Goal: Task Accomplishment & Management: Manage account settings

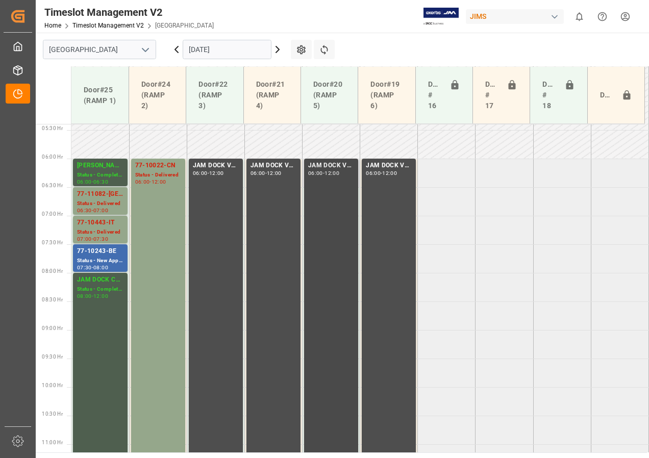
scroll to position [331, 0]
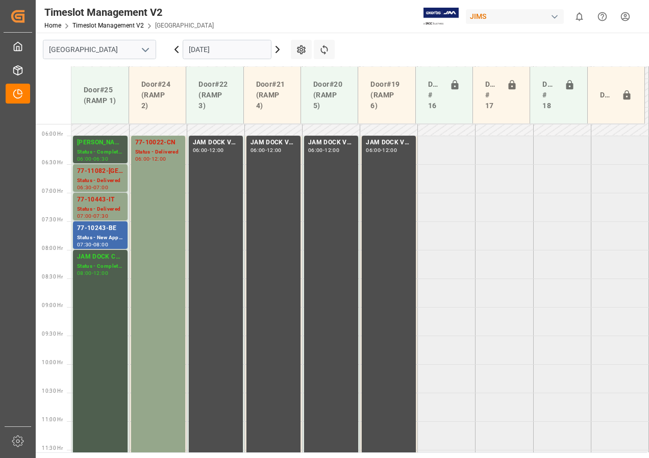
click at [223, 51] on input "[DATE]" at bounding box center [227, 49] width 89 height 19
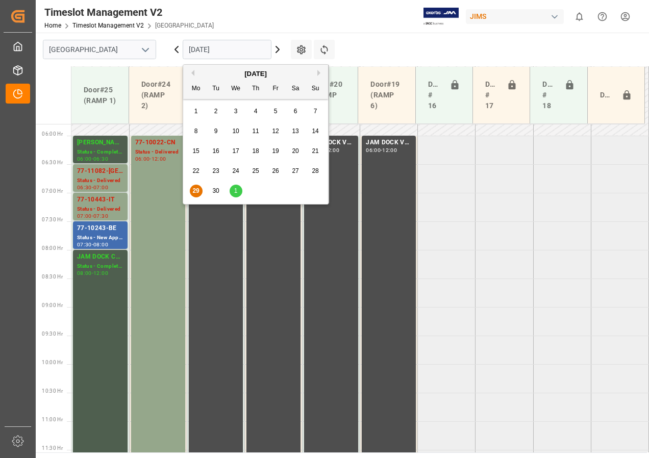
click at [217, 190] on span "30" at bounding box center [215, 190] width 7 height 7
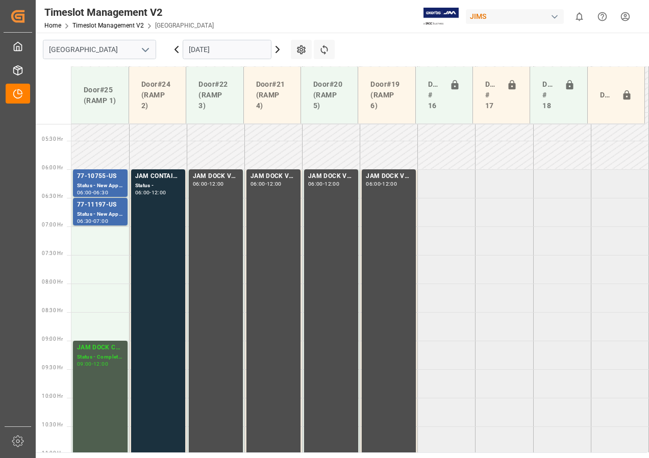
scroll to position [286, 0]
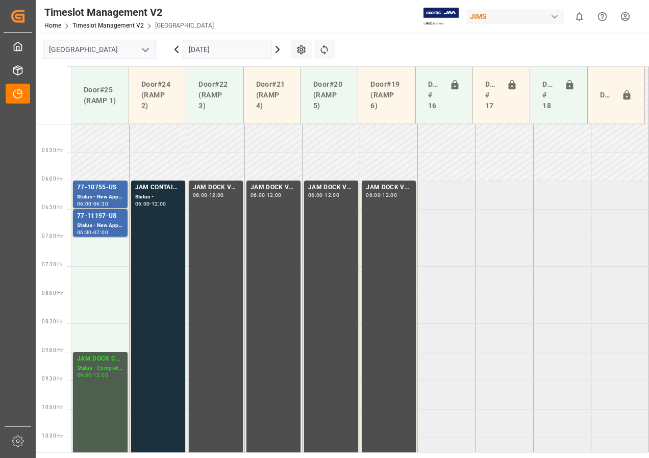
click at [276, 48] on icon at bounding box center [277, 49] width 12 height 12
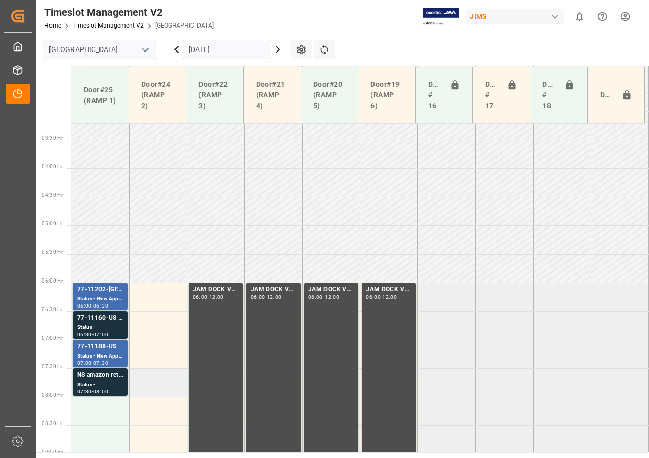
scroll to position [337, 0]
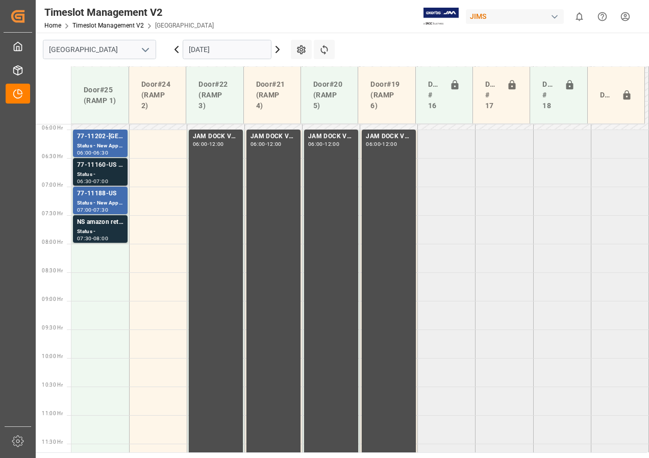
click at [102, 170] on div "77-11160-US SHIP#/M" at bounding box center [100, 165] width 46 height 10
click at [276, 49] on icon at bounding box center [277, 49] width 12 height 12
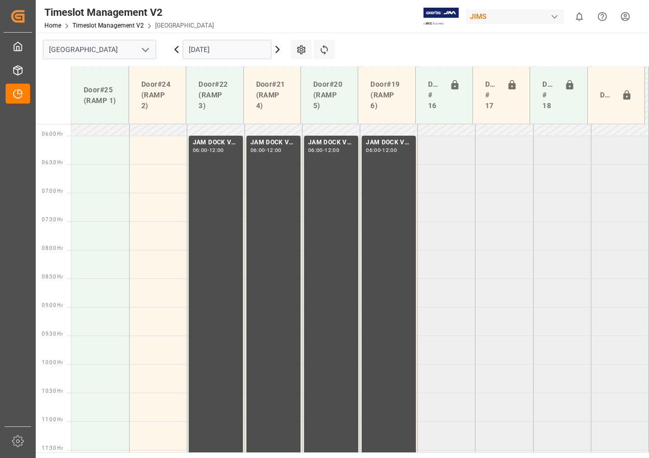
scroll to position [286, 0]
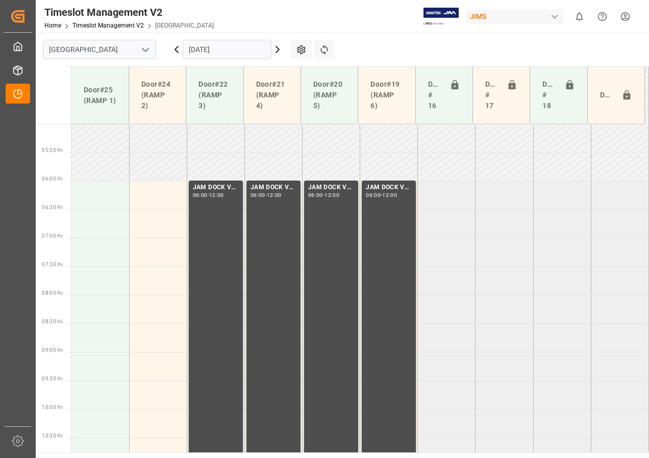
click at [174, 49] on icon at bounding box center [176, 49] width 12 height 12
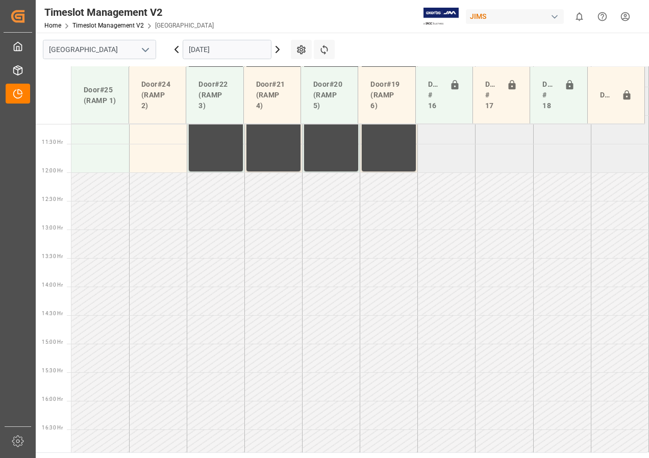
scroll to position [643, 0]
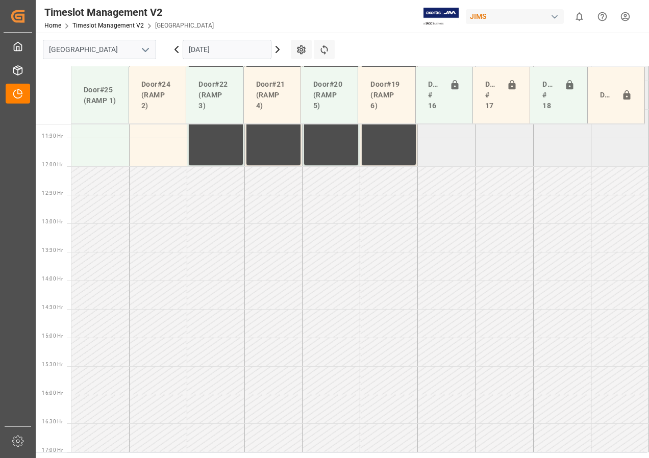
click at [176, 49] on icon at bounding box center [176, 49] width 3 height 6
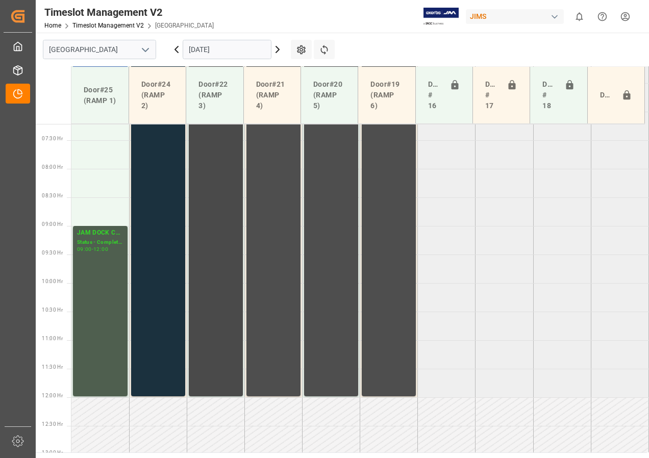
scroll to position [337, 0]
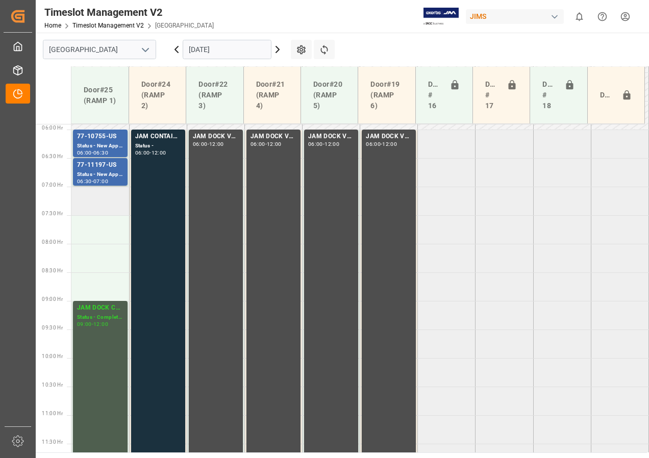
click at [115, 196] on td at bounding box center [100, 201] width 58 height 29
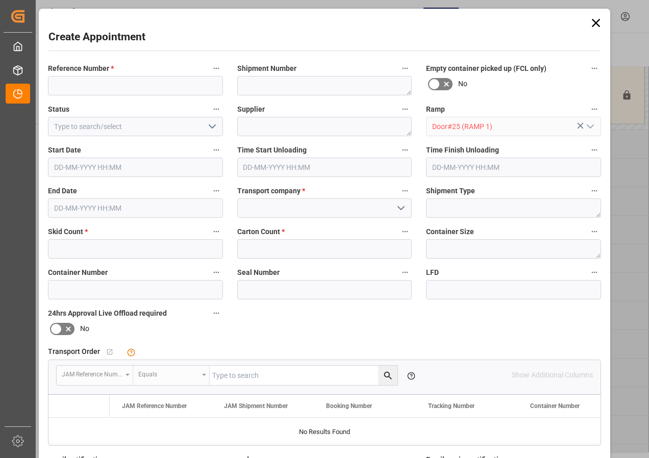
type input "[DATE] 07:00"
type input "[DATE] 07:30"
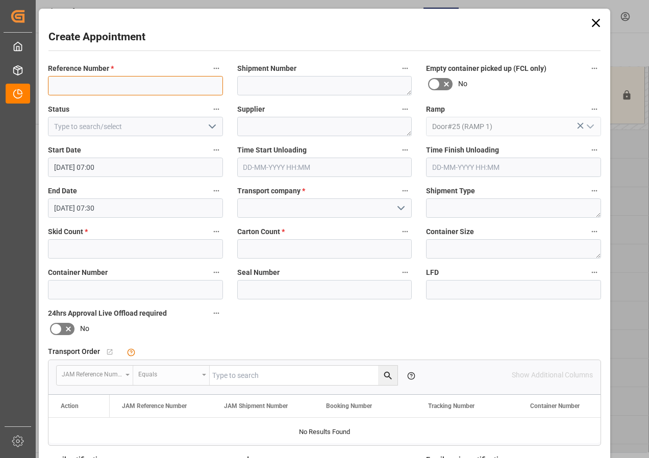
click at [104, 86] on input at bounding box center [135, 85] width 175 height 19
type input "77-TBA BYLOGISTICS(PARAGRAPH)"
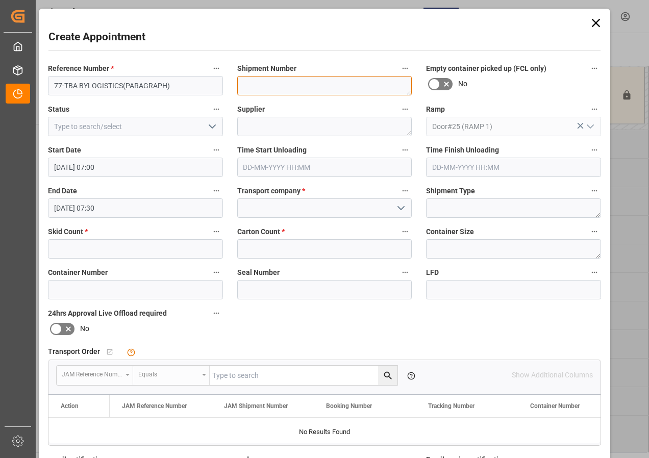
click at [276, 88] on textarea at bounding box center [324, 85] width 175 height 19
type textarea "TBA BY LOGISTICS"
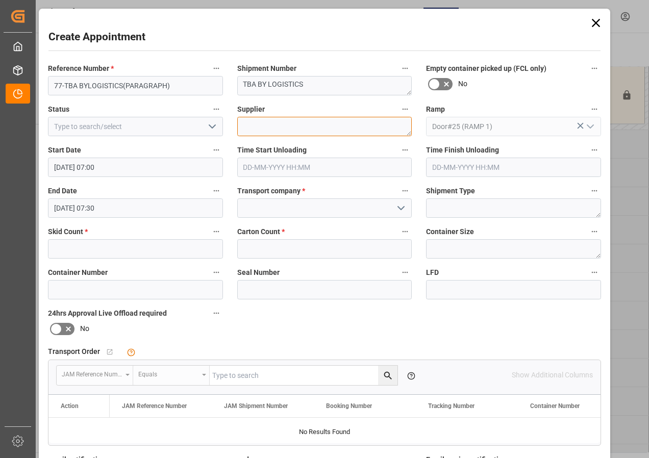
click at [280, 129] on textarea at bounding box center [324, 126] width 175 height 19
type textarea "PARAGRAPH"
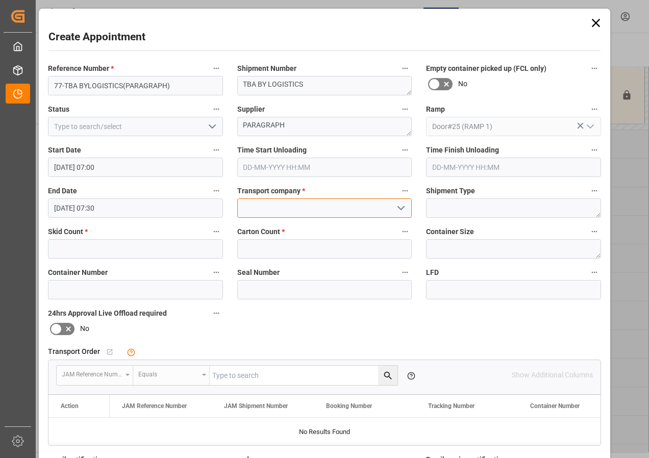
click at [262, 212] on input at bounding box center [324, 207] width 175 height 19
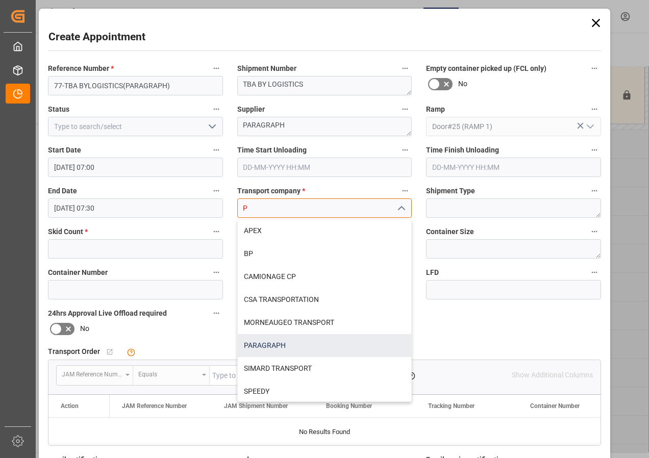
click at [267, 350] on div "PARAGRAPH" at bounding box center [325, 345] width 174 height 23
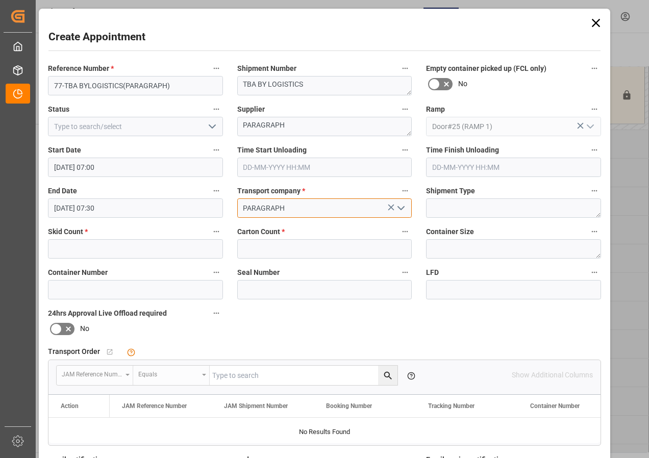
type input "PARAGRAPH"
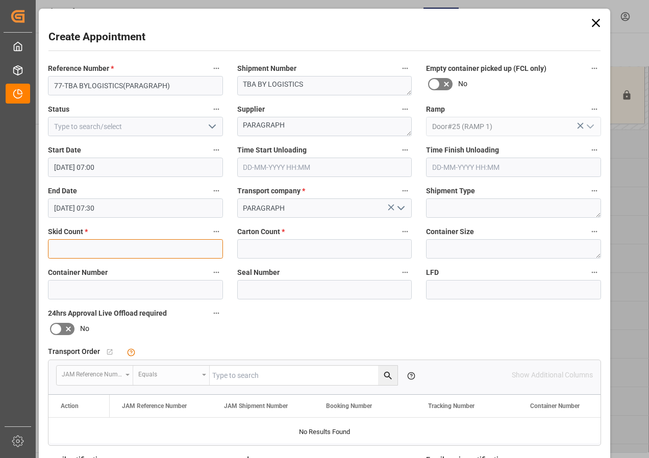
click at [104, 252] on input "text" at bounding box center [135, 248] width 175 height 19
type input "6"
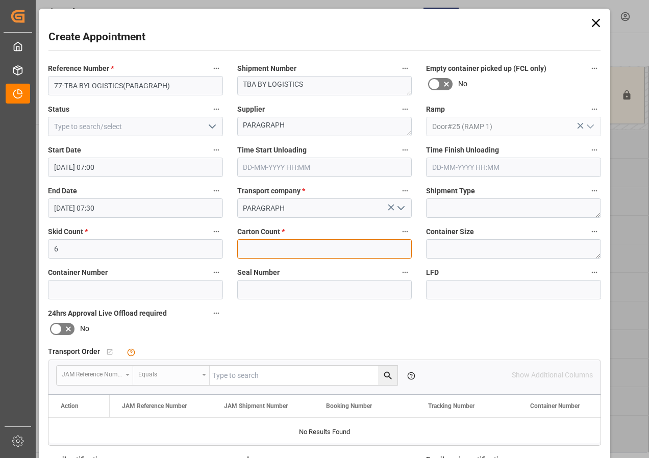
click at [269, 249] on input "text" at bounding box center [324, 248] width 175 height 19
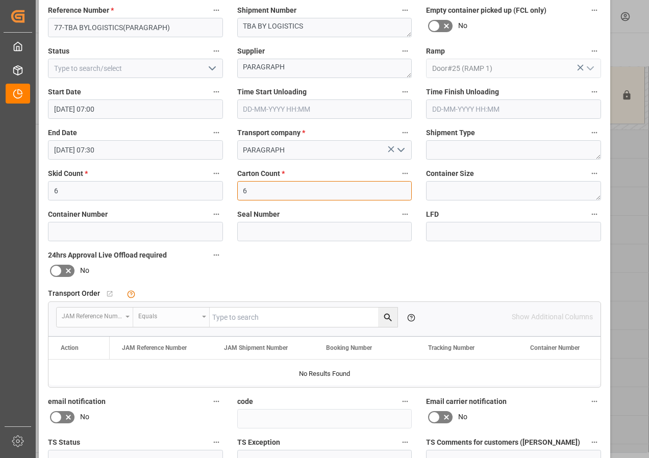
scroll to position [162, 0]
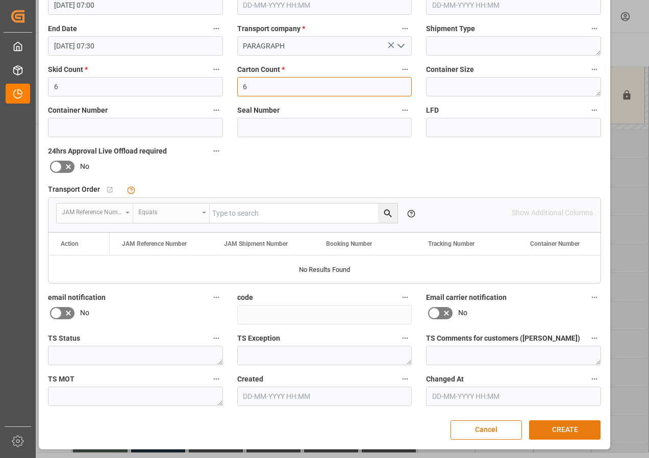
type input "6"
click at [557, 435] on button "CREATE" at bounding box center [564, 429] width 71 height 19
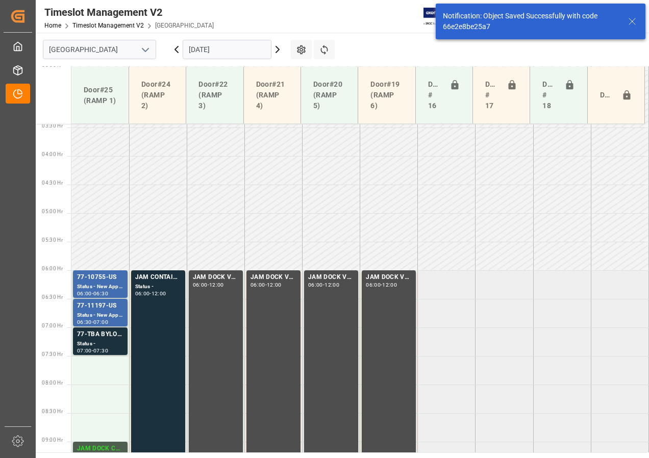
scroll to position [358, 0]
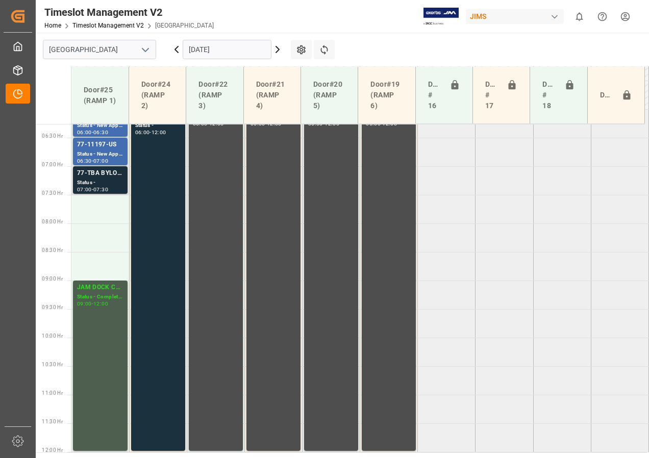
click at [106, 176] on div "77-TBA BYLOGISTICS(PARAGRAPH)" at bounding box center [100, 173] width 46 height 10
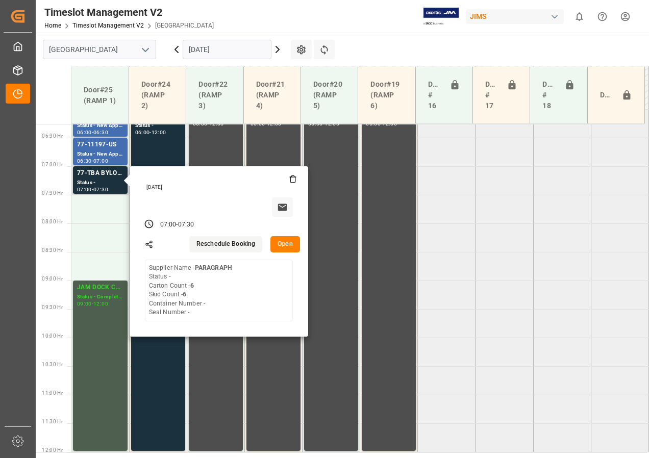
click at [284, 244] on button "Open" at bounding box center [285, 244] width 30 height 16
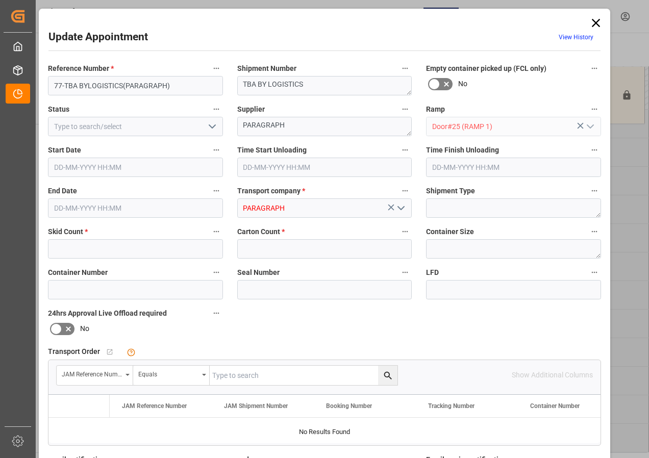
type input "6"
type input "[DATE] 07:00"
type input "[DATE] 07:30"
type input "[DATE] 16:20"
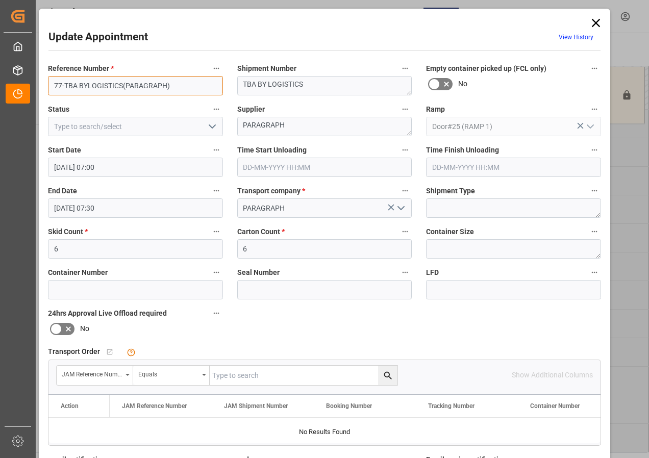
click at [87, 86] on input "77-TBA BYLOGISTICS(PARAGRAPH)" at bounding box center [135, 85] width 175 height 19
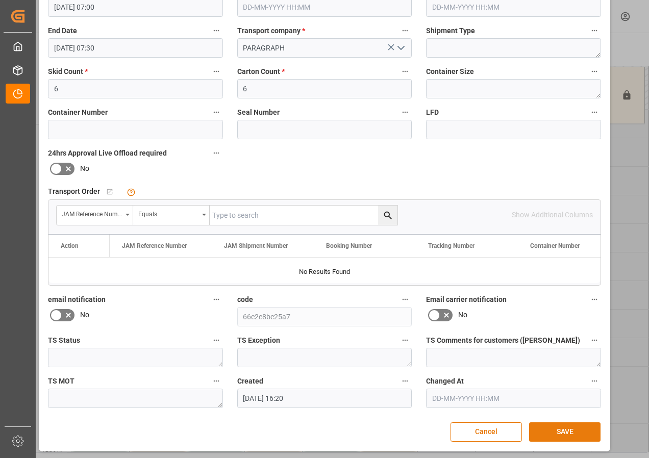
scroll to position [162, 0]
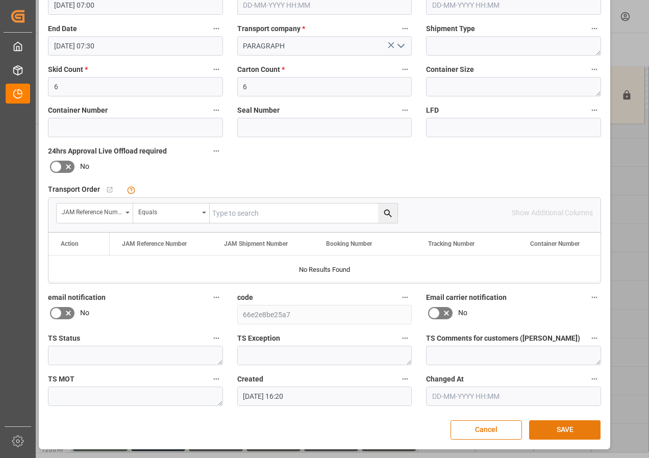
type input "77-TBA BY LOGISTICS(PARAGRAPH)"
click at [565, 429] on button "SAVE" at bounding box center [564, 429] width 71 height 19
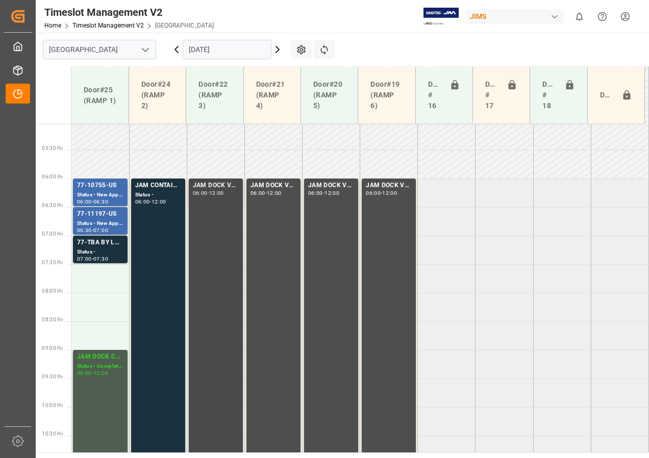
scroll to position [307, 0]
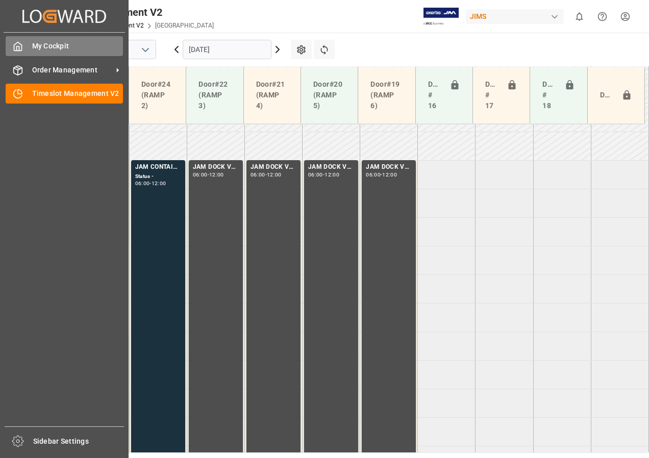
click at [24, 50] on div "My Cockpit My Cockpit" at bounding box center [64, 46] width 117 height 20
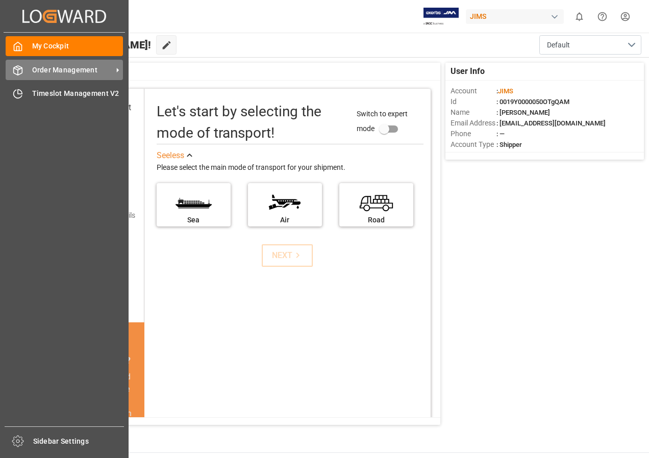
click at [57, 74] on span "Order Management" at bounding box center [72, 70] width 81 height 11
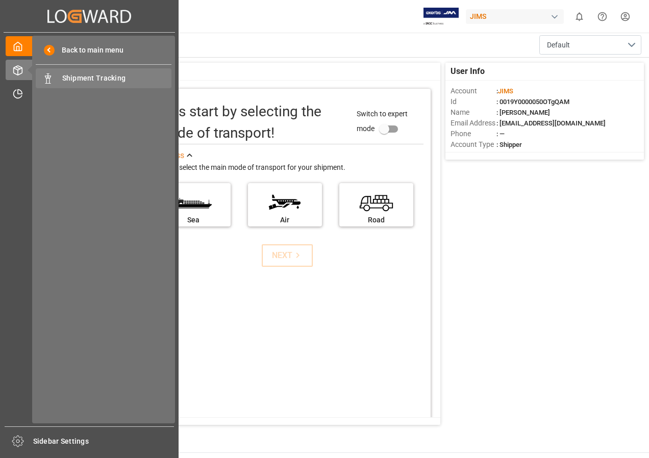
click at [81, 79] on span "Shipment Tracking" at bounding box center [117, 78] width 110 height 11
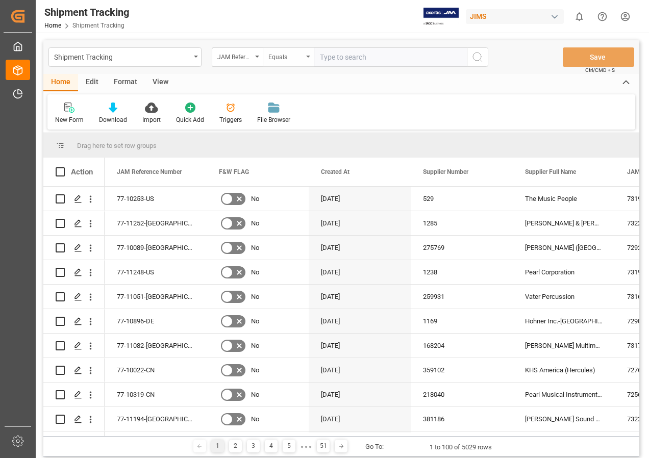
click at [307, 56] on icon "open menu" at bounding box center [308, 57] width 4 height 2
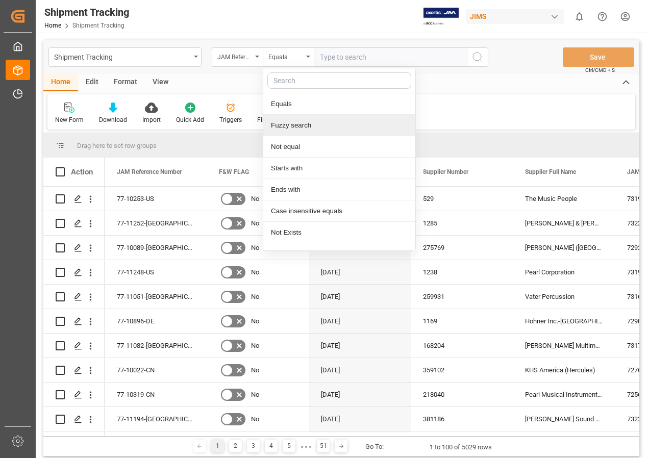
drag, startPoint x: 291, startPoint y: 125, endPoint x: 331, endPoint y: 73, distance: 65.1
click at [294, 123] on div "Fuzzy search" at bounding box center [339, 125] width 152 height 21
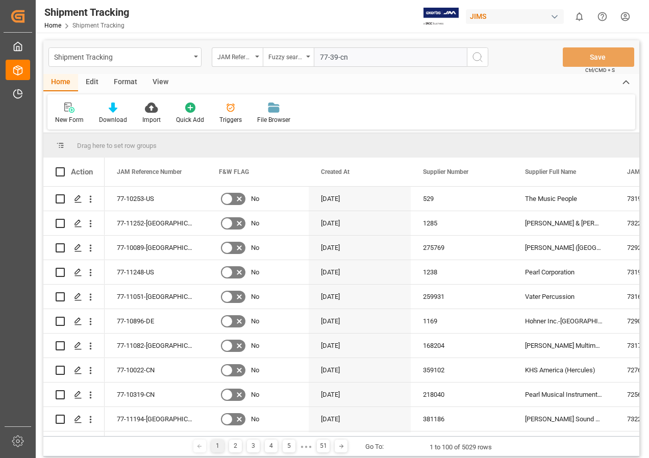
type input "77-39-cn"
click at [478, 56] on icon "search button" at bounding box center [477, 57] width 12 height 12
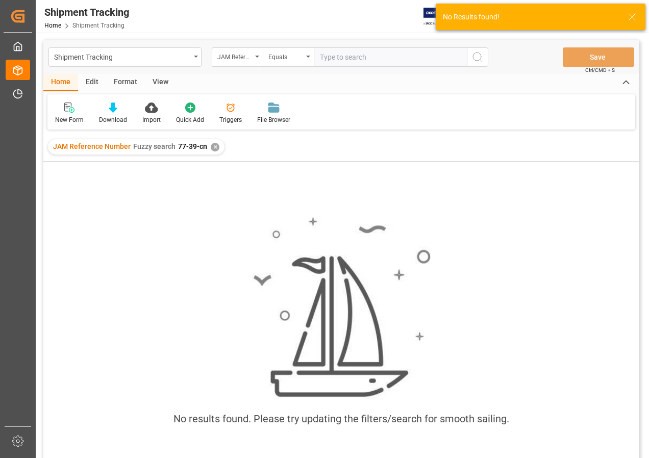
click at [211, 146] on div "✕" at bounding box center [215, 147] width 9 height 9
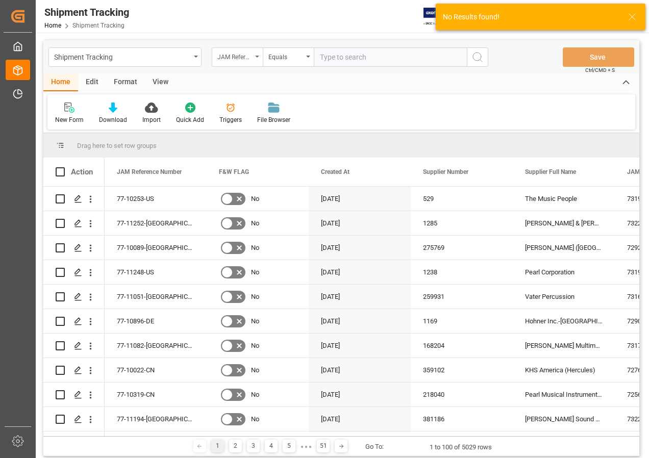
click at [256, 55] on div "JAM Reference Number" at bounding box center [237, 56] width 51 height 19
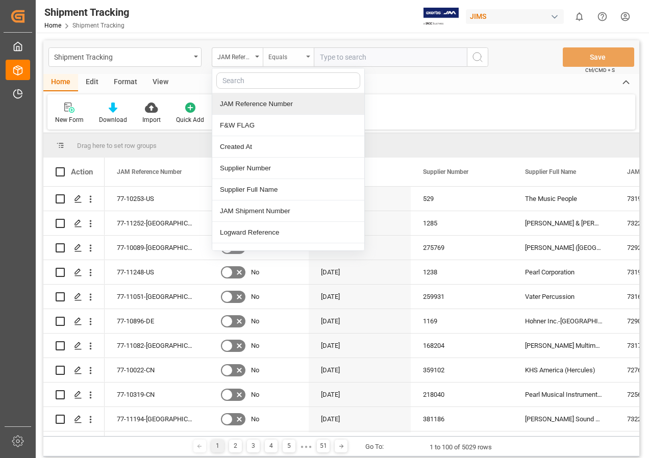
click at [295, 58] on div "Equals" at bounding box center [285, 56] width 35 height 12
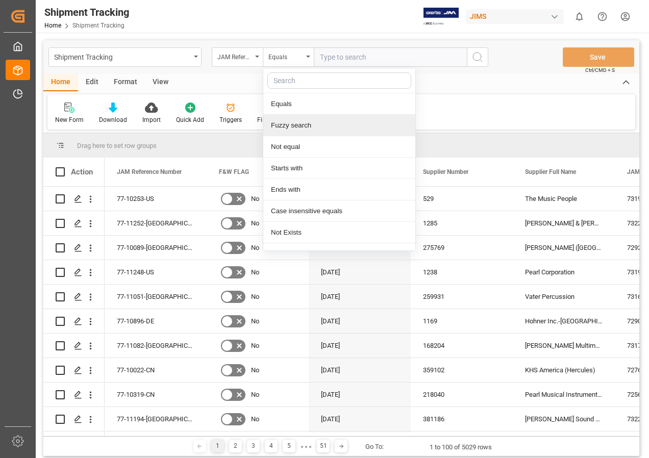
drag, startPoint x: 291, startPoint y: 127, endPoint x: 332, endPoint y: 80, distance: 61.8
click at [292, 124] on div "Fuzzy search" at bounding box center [339, 125] width 152 height 21
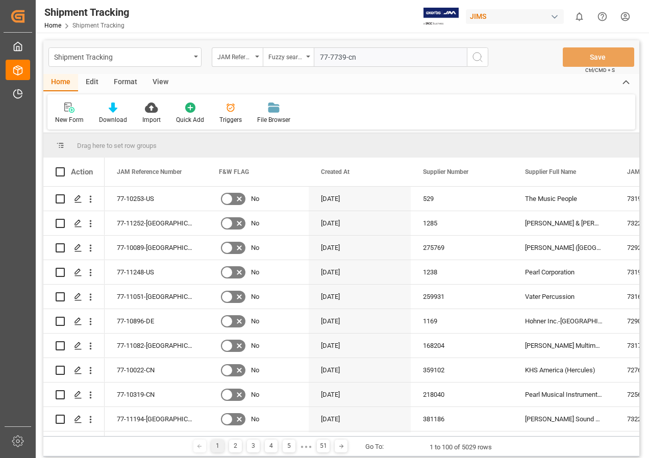
type input "77-7739-cn"
click at [481, 58] on icon "search button" at bounding box center [477, 57] width 12 height 12
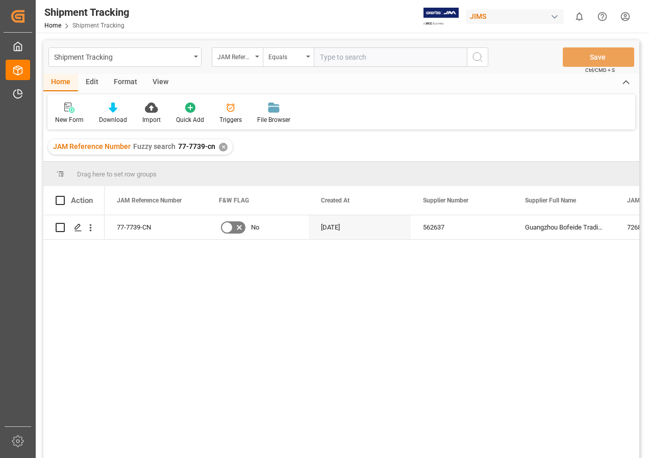
click at [159, 78] on div "View" at bounding box center [160, 82] width 31 height 17
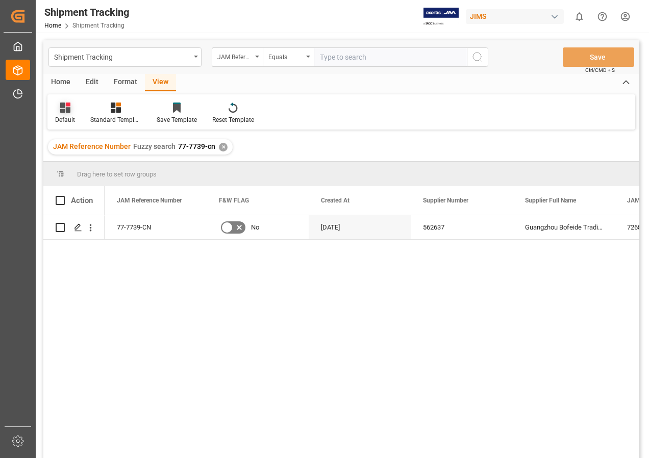
click at [58, 109] on div at bounding box center [65, 107] width 20 height 11
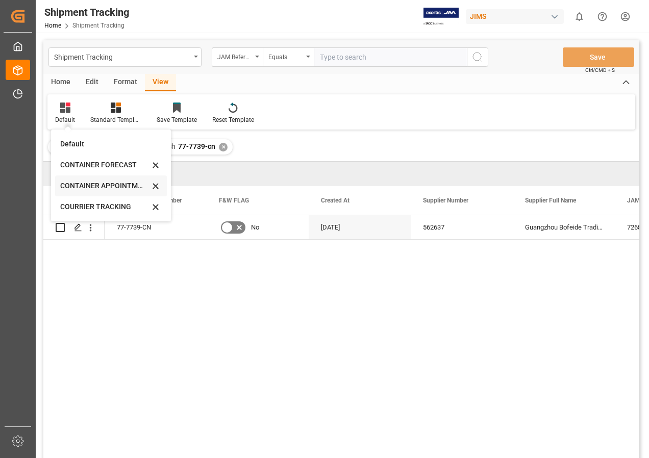
click at [105, 184] on div "CONTAINER APPOINTMENT" at bounding box center [104, 186] width 89 height 11
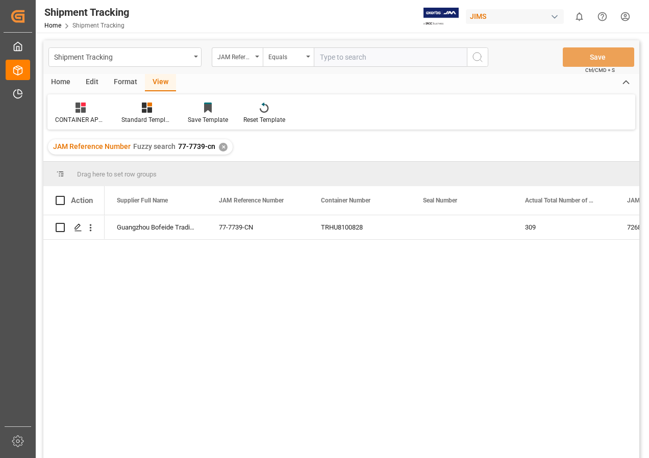
click at [255, 303] on div "72683 Guangzhou Bofeide Trading Co 77-7739-CN TRHU8100828 309 40HQ" at bounding box center [372, 339] width 535 height 249
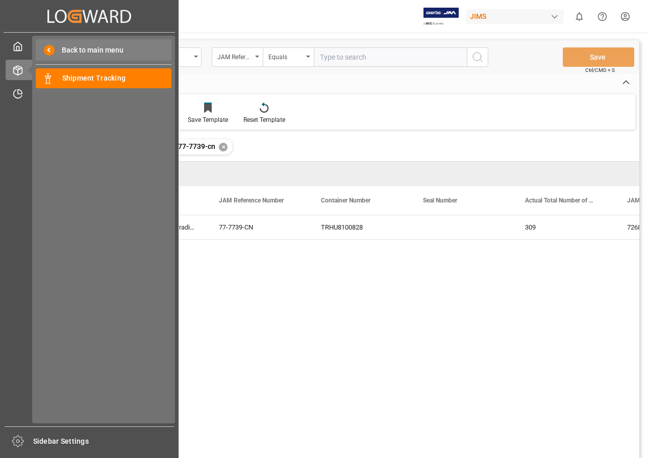
click at [72, 48] on span "Back to main menu" at bounding box center [89, 50] width 69 height 11
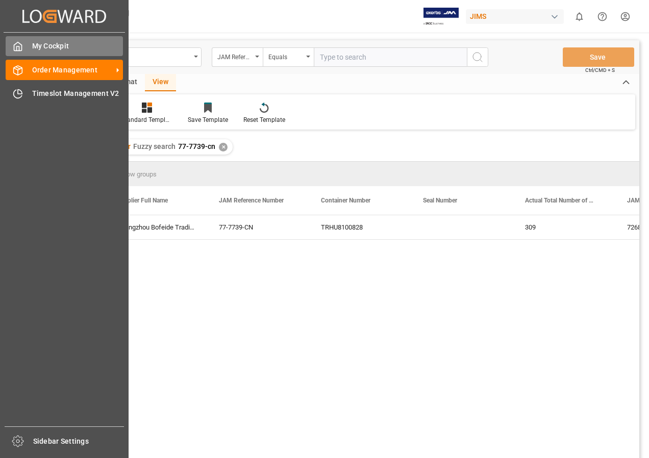
click at [24, 46] on div "My Cockpit My Cockpit" at bounding box center [64, 46] width 117 height 20
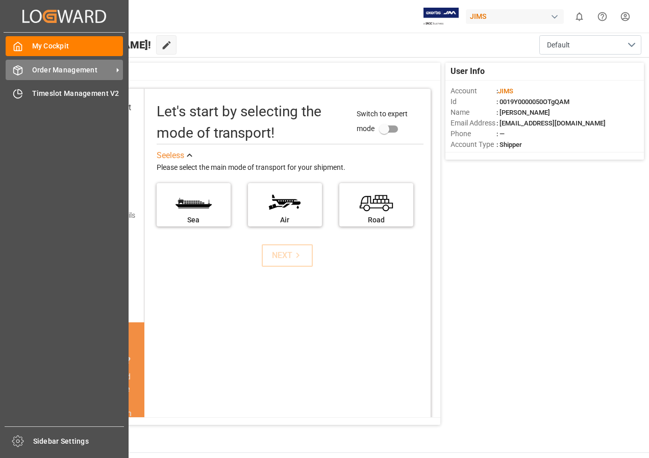
click at [59, 70] on span "Order Management" at bounding box center [72, 70] width 81 height 11
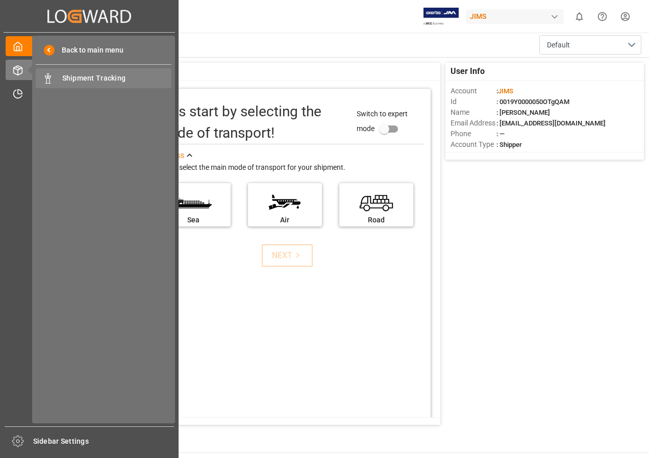
click at [72, 82] on span "Shipment Tracking" at bounding box center [117, 78] width 110 height 11
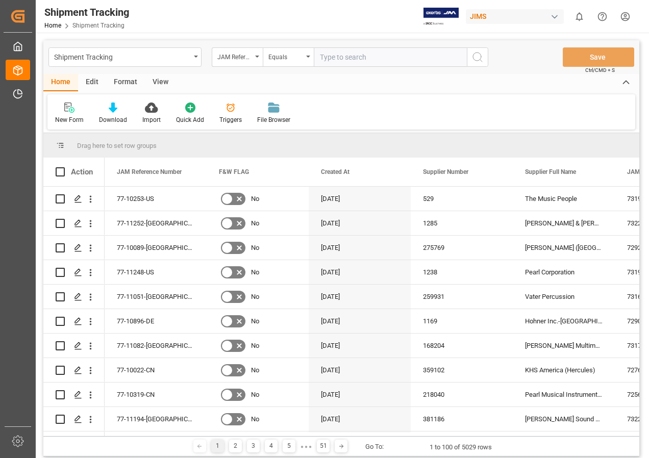
click at [158, 80] on div "View" at bounding box center [160, 82] width 31 height 17
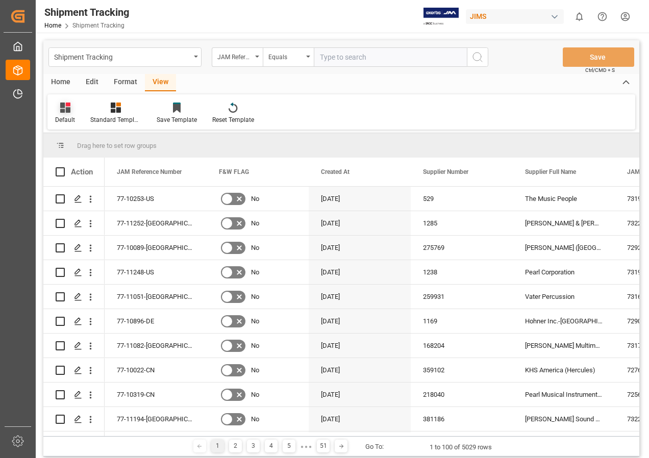
click at [64, 105] on icon at bounding box center [65, 108] width 10 height 10
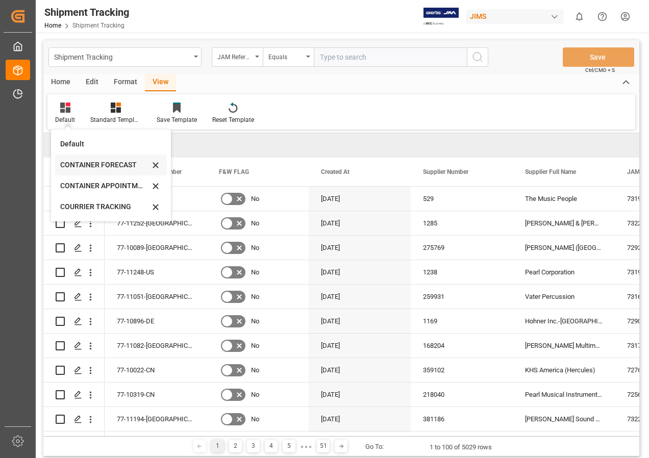
click at [93, 163] on div "CONTAINER FORECAST" at bounding box center [104, 165] width 89 height 11
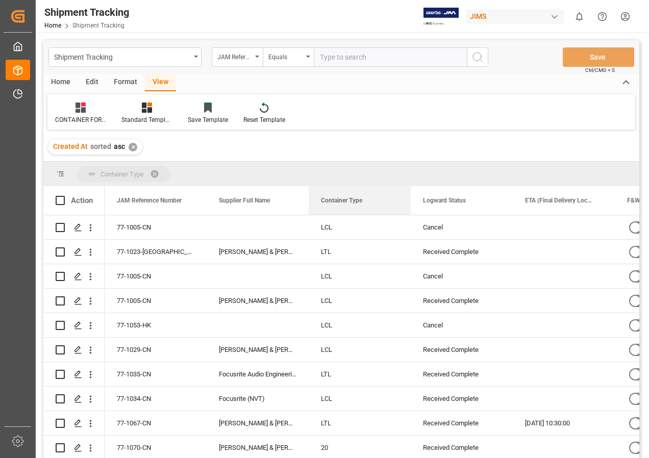
drag, startPoint x: 448, startPoint y: 203, endPoint x: 218, endPoint y: 167, distance: 232.8
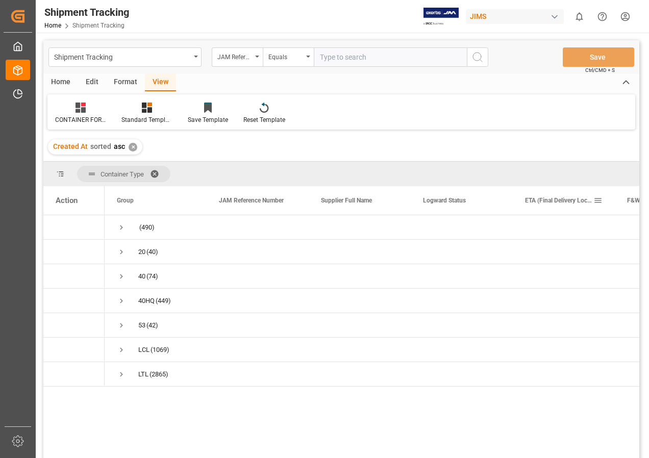
click at [556, 200] on span "ETA (Final Delivery Location)" at bounding box center [559, 200] width 68 height 7
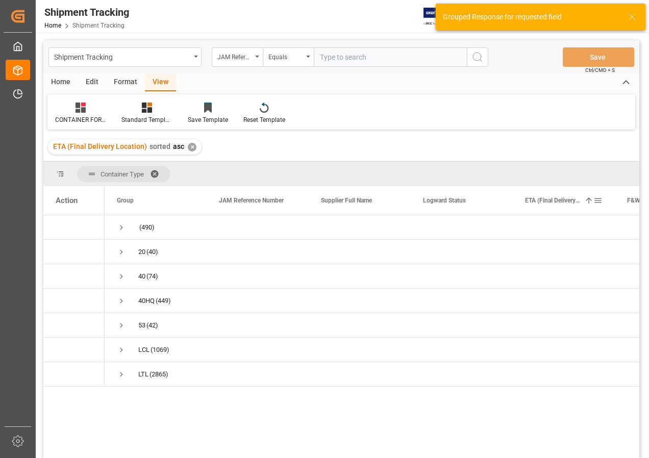
click at [561, 208] on div "ETA (Final Delivery Location) 1" at bounding box center [559, 200] width 68 height 29
click at [596, 200] on span at bounding box center [597, 200] width 9 height 9
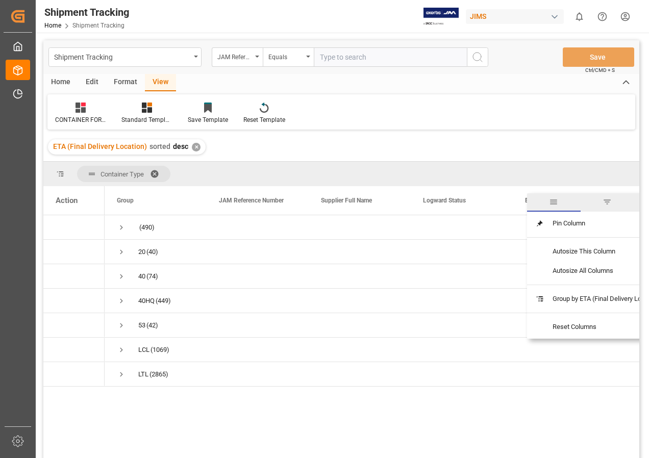
click at [612, 199] on span "filter" at bounding box center [607, 201] width 9 height 9
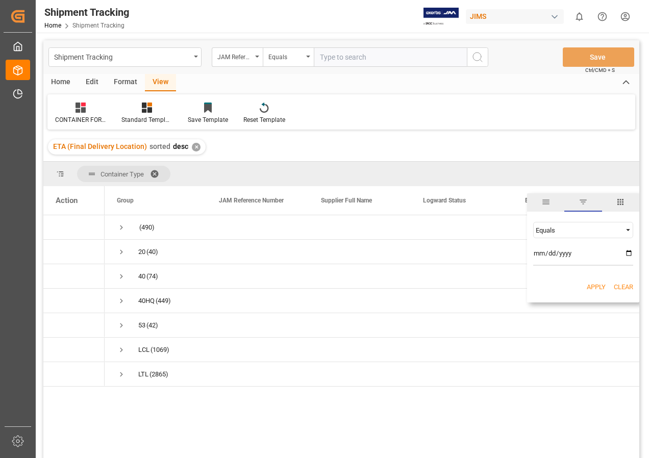
click at [565, 230] on div "Equals" at bounding box center [579, 231] width 86 height 8
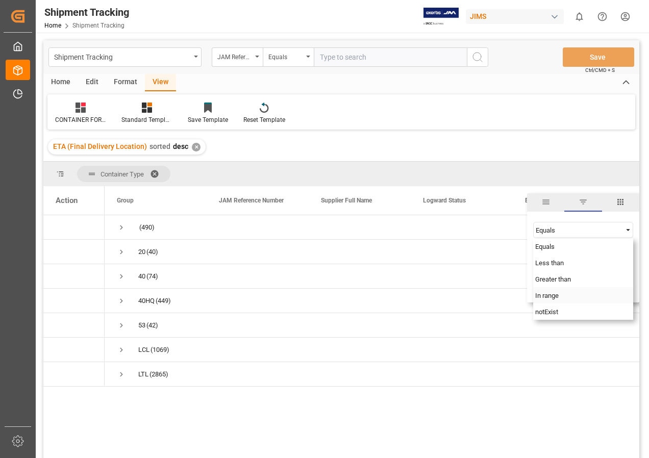
click at [546, 295] on span "In range" at bounding box center [546, 296] width 23 height 8
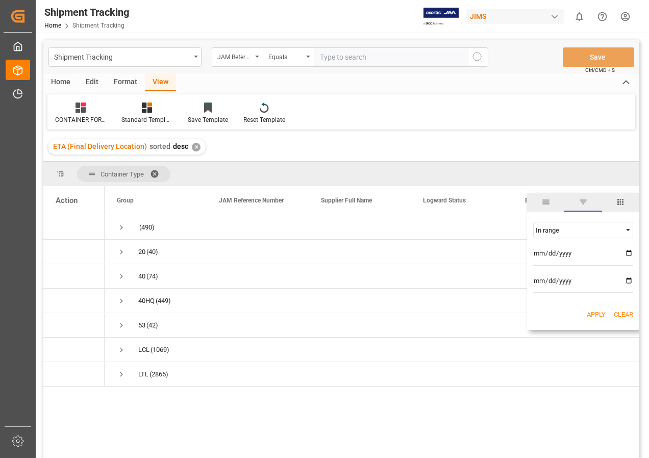
click at [629, 251] on input "date" at bounding box center [583, 255] width 100 height 20
type input "[DATE]"
click at [626, 281] on input "date" at bounding box center [583, 283] width 100 height 20
type input "[DATE]"
click at [598, 315] on button "Apply" at bounding box center [596, 315] width 19 height 10
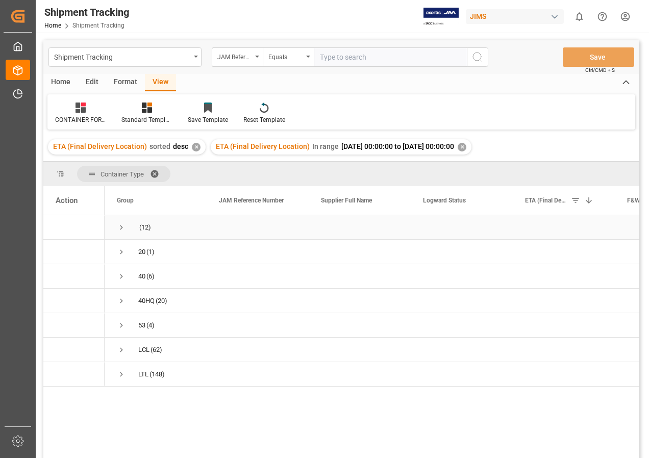
click at [149, 227] on span "(12)" at bounding box center [145, 227] width 12 height 23
click at [120, 226] on span "Press SPACE to select this row." at bounding box center [121, 227] width 9 height 9
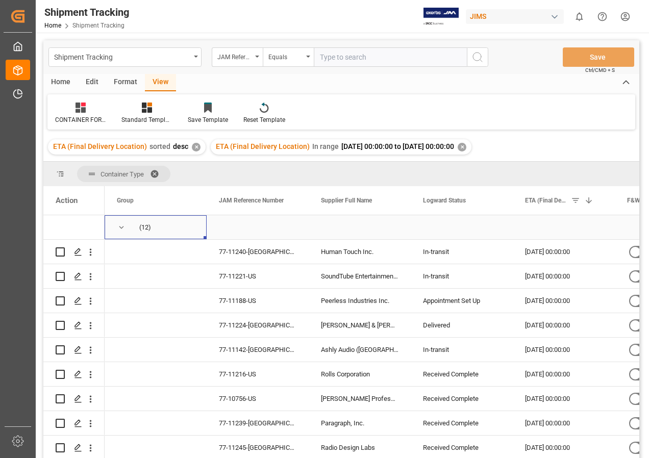
click at [120, 226] on span "Press SPACE to select this row." at bounding box center [121, 227] width 9 height 9
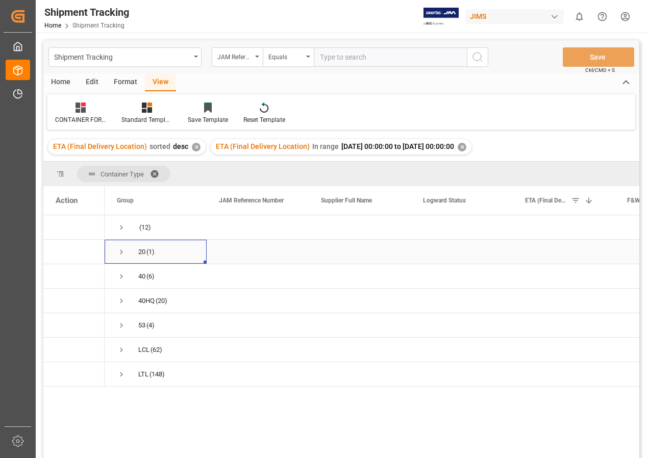
click at [120, 250] on span "Press SPACE to select this row." at bounding box center [121, 251] width 9 height 9
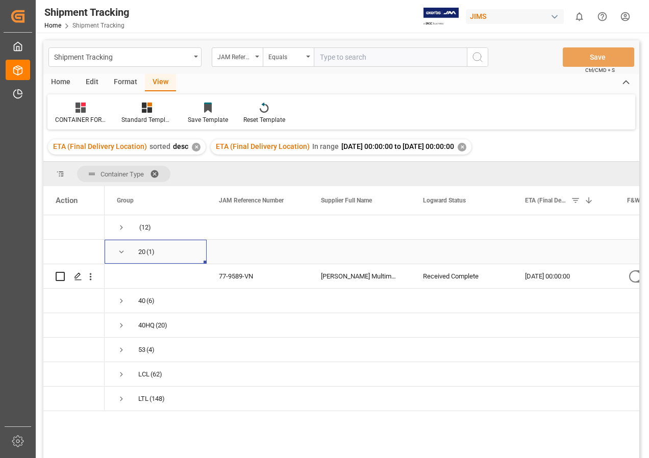
click at [120, 250] on span "Press SPACE to select this row." at bounding box center [121, 251] width 9 height 9
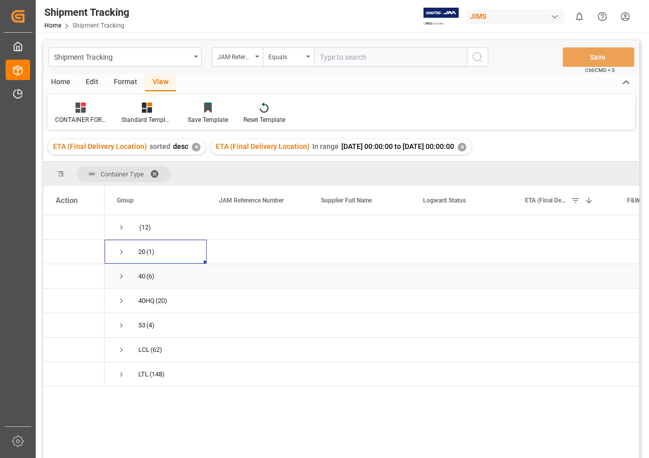
click at [121, 277] on span "Press SPACE to select this row." at bounding box center [121, 276] width 9 height 9
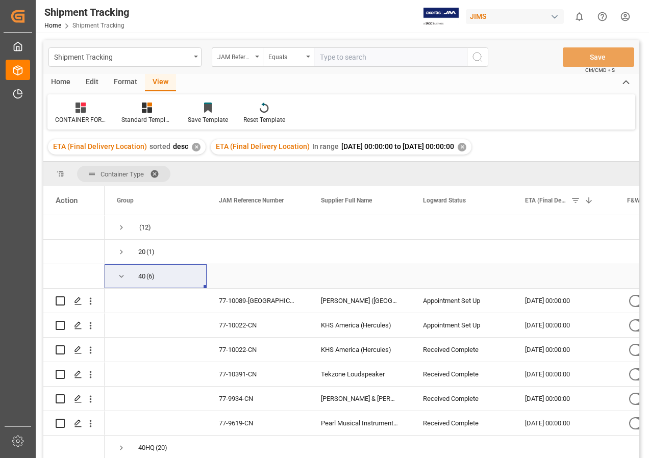
click at [124, 276] on span "Press SPACE to select this row." at bounding box center [121, 276] width 9 height 9
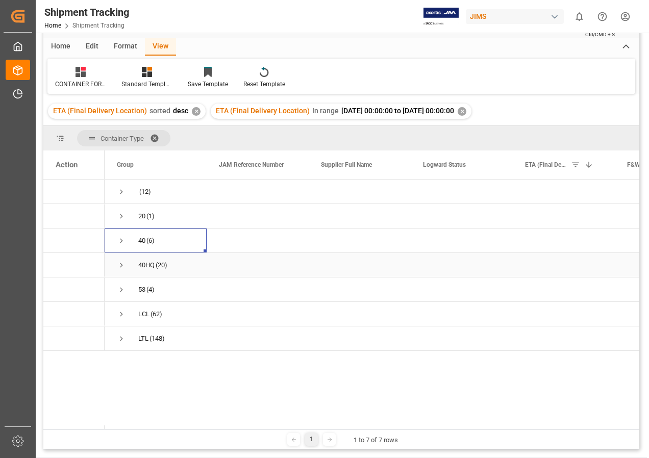
scroll to position [51, 0]
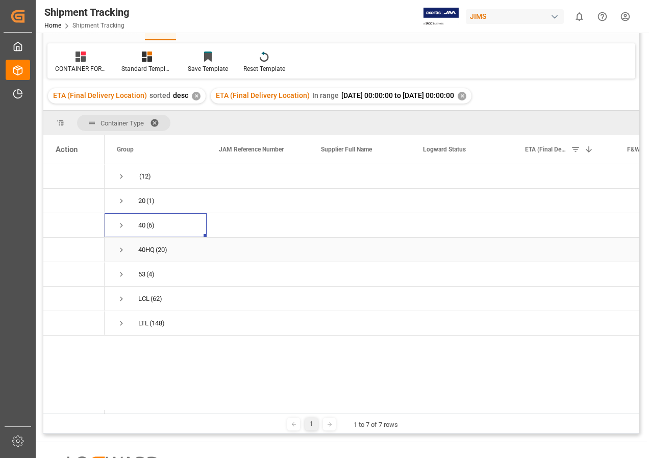
click at [121, 249] on span "Press SPACE to select this row." at bounding box center [121, 249] width 9 height 9
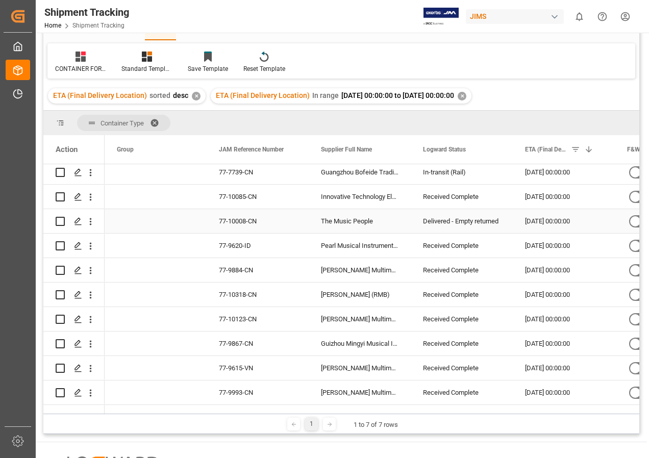
scroll to position [0, 0]
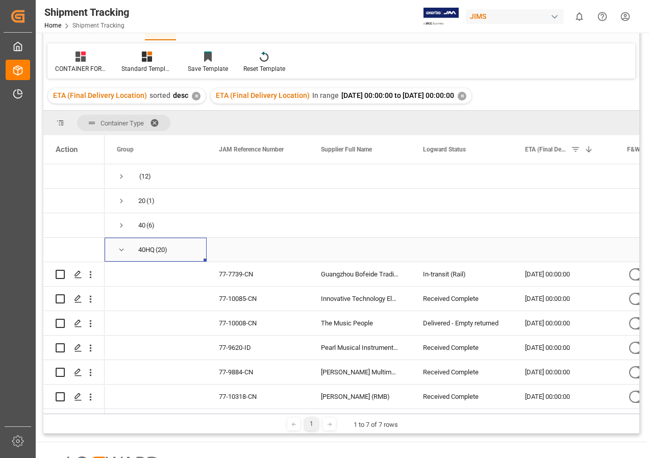
click at [123, 249] on span "Press SPACE to select this row." at bounding box center [121, 249] width 9 height 9
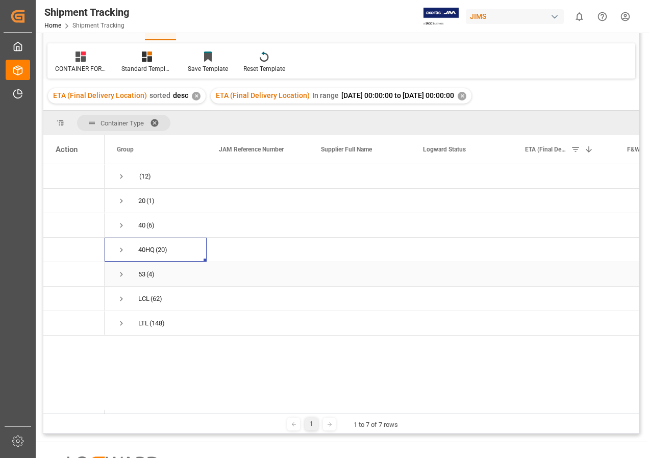
scroll to position [102, 0]
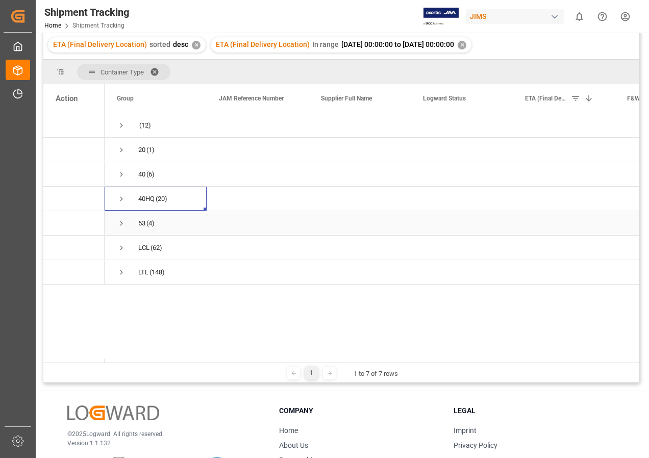
click at [119, 223] on span "Press SPACE to select this row." at bounding box center [121, 223] width 9 height 9
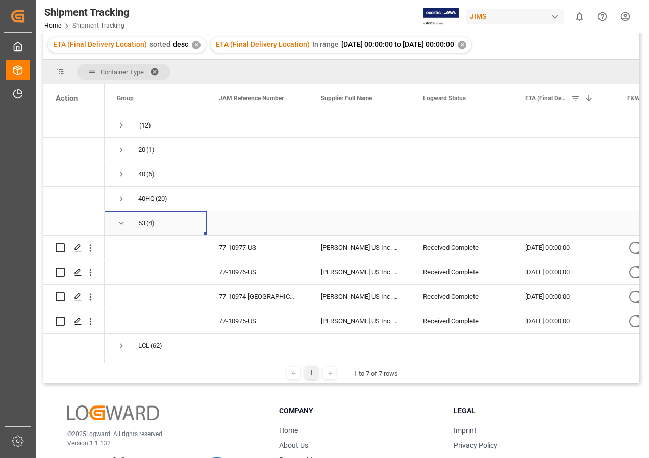
click at [120, 222] on span "Press SPACE to select this row." at bounding box center [121, 223] width 9 height 9
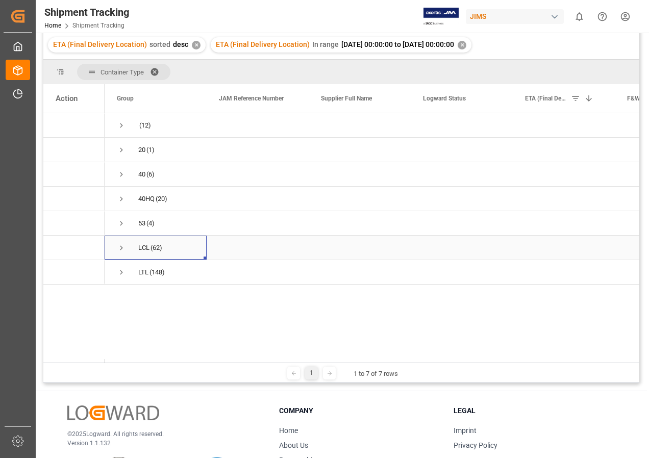
click at [119, 248] on span "Press SPACE to select this row." at bounding box center [121, 247] width 9 height 9
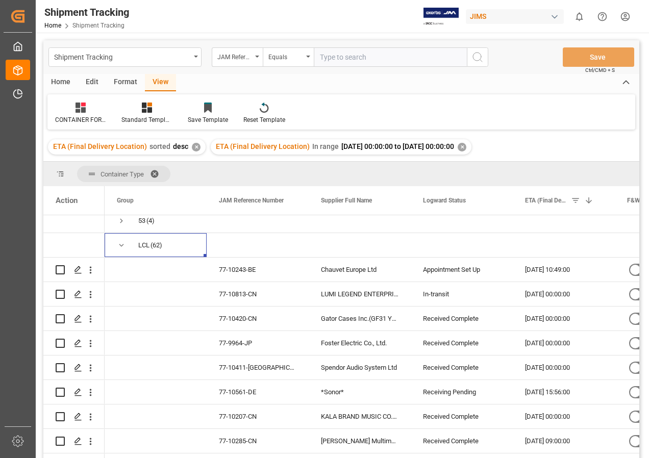
scroll to position [70, 0]
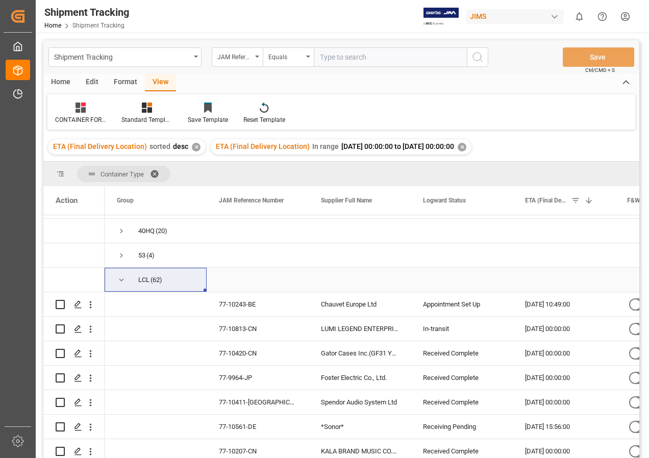
click at [123, 278] on span "Press SPACE to select this row." at bounding box center [121, 280] width 9 height 9
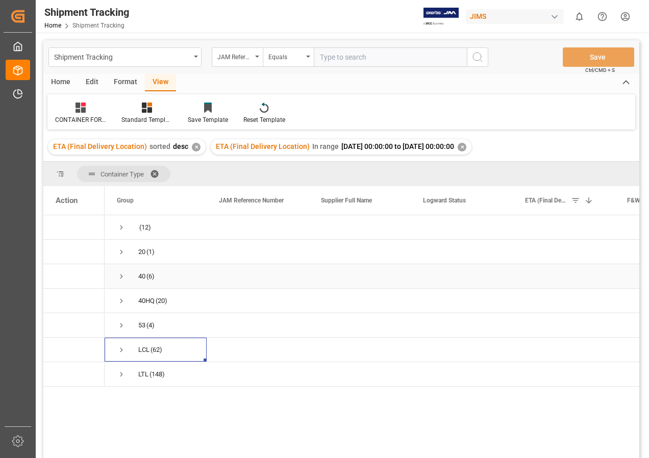
scroll to position [51, 0]
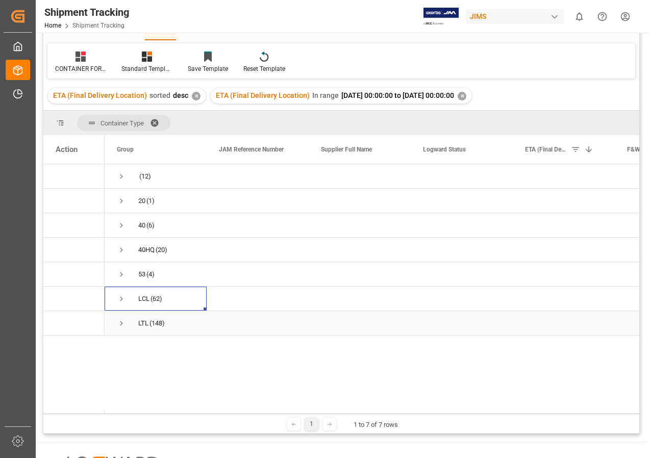
click at [122, 323] on span "Press SPACE to select this row." at bounding box center [121, 323] width 9 height 9
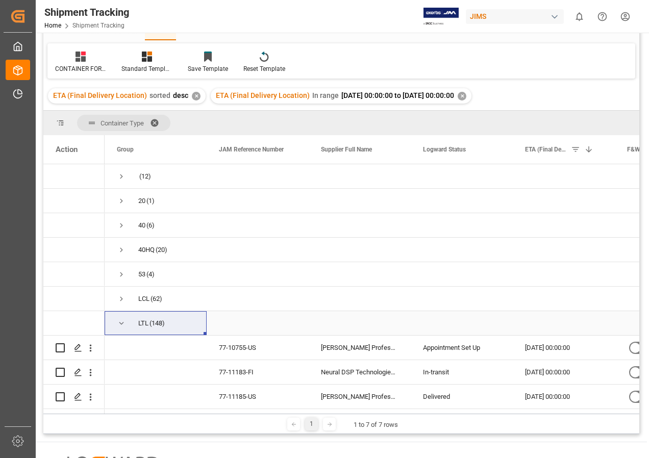
scroll to position [0, 0]
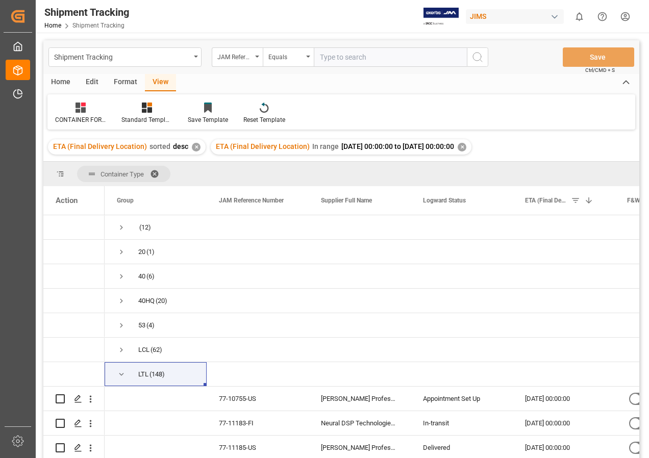
click at [466, 145] on div "✕" at bounding box center [462, 147] width 9 height 9
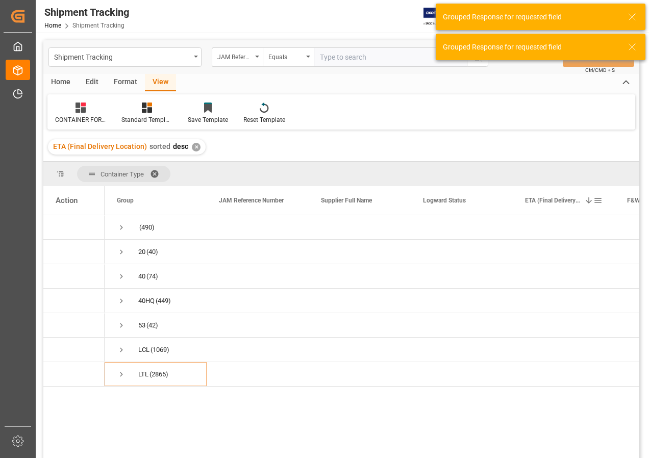
click at [597, 201] on span at bounding box center [597, 200] width 9 height 9
click at [627, 230] on span "Filtering operator" at bounding box center [627, 230] width 9 height 9
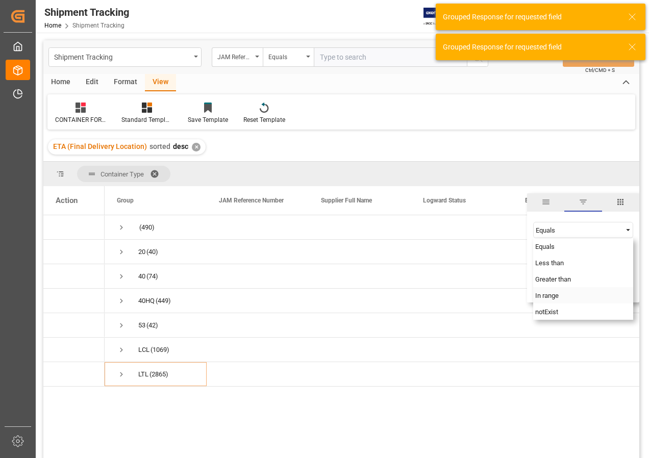
click at [557, 295] on span "In range" at bounding box center [546, 296] width 23 height 8
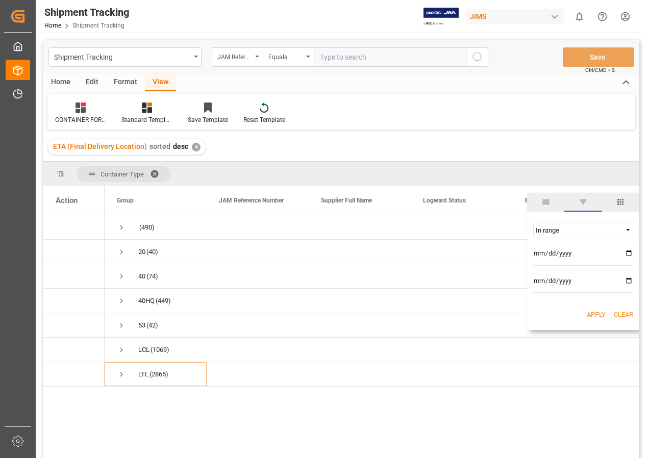
click at [631, 251] on input "date" at bounding box center [583, 255] width 100 height 20
type input "[DATE]"
click at [628, 277] on input "date" at bounding box center [583, 283] width 100 height 20
type input "[DATE]"
click at [593, 313] on button "Apply" at bounding box center [596, 315] width 19 height 10
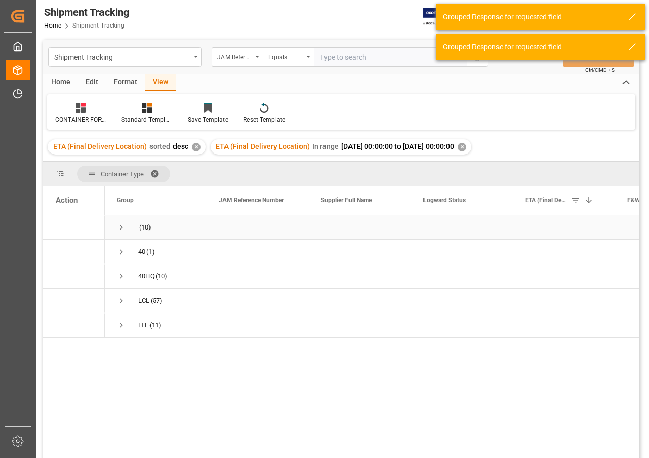
click at [120, 227] on span "Press SPACE to select this row." at bounding box center [121, 227] width 9 height 9
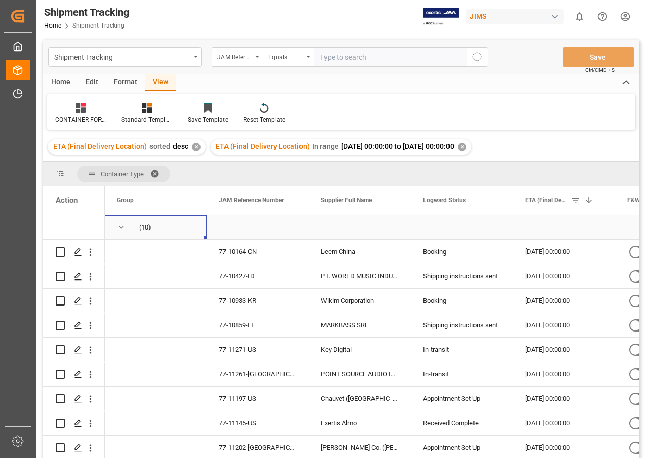
click at [121, 230] on span "Press SPACE to select this row." at bounding box center [121, 227] width 9 height 9
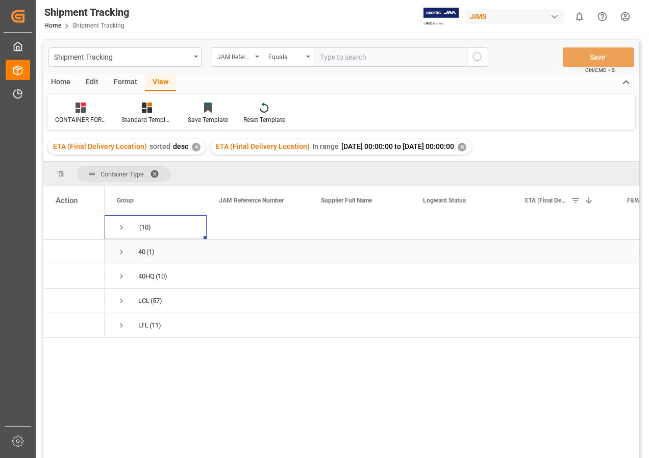
click at [121, 249] on span "Press SPACE to select this row." at bounding box center [121, 251] width 9 height 9
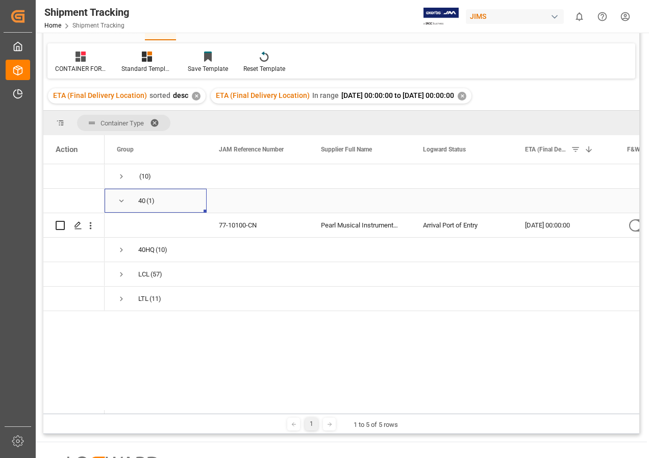
click at [120, 199] on span "Press SPACE to select this row." at bounding box center [121, 200] width 9 height 9
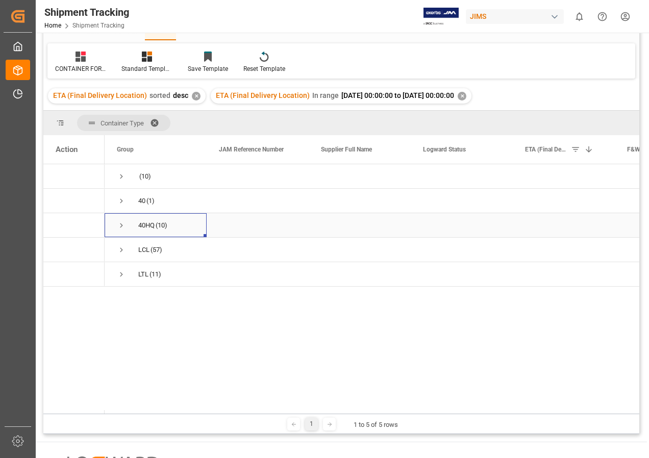
click at [120, 227] on span "Press SPACE to select this row." at bounding box center [121, 225] width 9 height 9
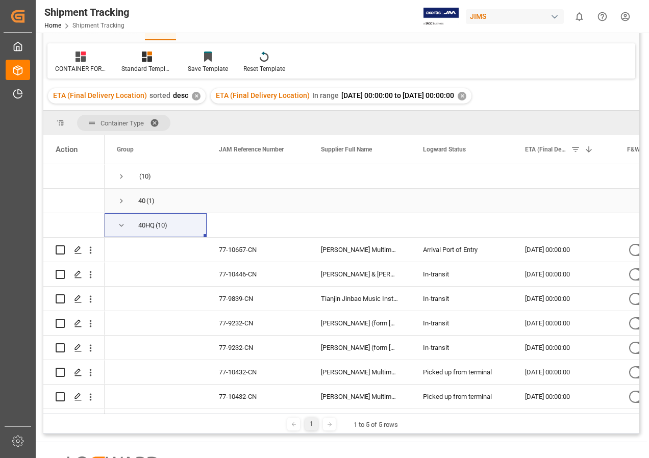
click at [121, 199] on span "Press SPACE to select this row." at bounding box center [121, 200] width 9 height 9
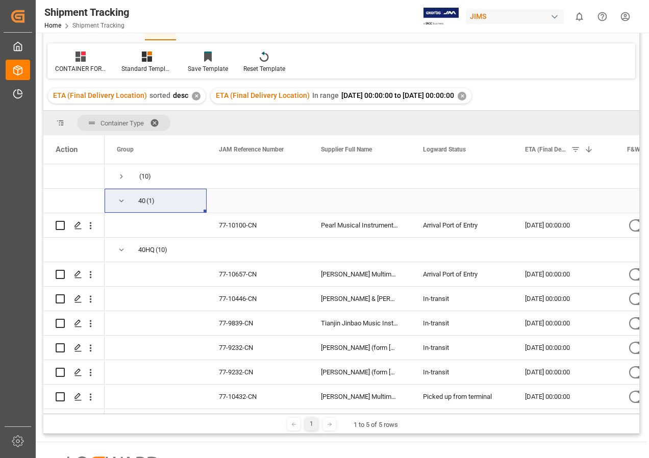
click at [118, 200] on span "Press SPACE to select this row." at bounding box center [121, 200] width 9 height 9
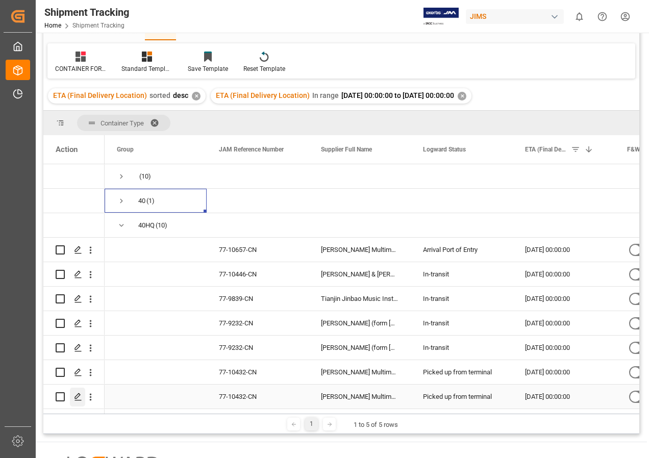
drag, startPoint x: 62, startPoint y: 396, endPoint x: 78, endPoint y: 394, distance: 16.5
click at [62, 396] on input "Press Space to toggle row selection (unchecked)" at bounding box center [60, 396] width 9 height 9
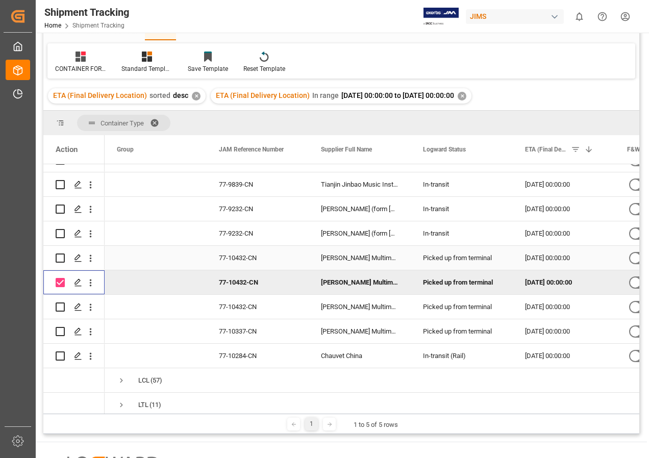
scroll to position [125, 0]
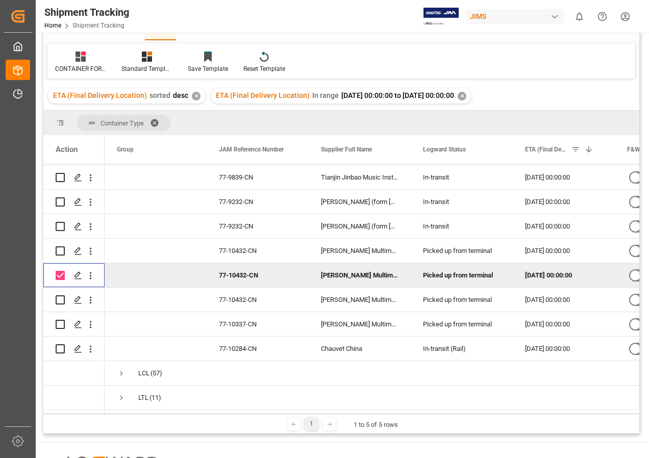
click at [60, 273] on input "Press Space to toggle row selection (checked)" at bounding box center [60, 275] width 9 height 9
checkbox input "false"
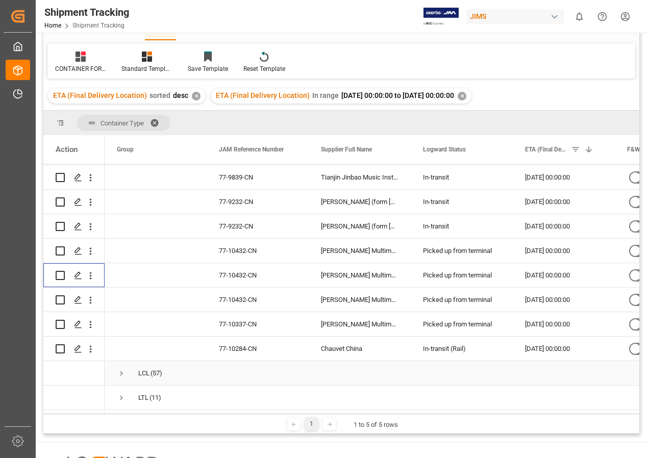
click at [123, 369] on span "Press SPACE to select this row." at bounding box center [121, 373] width 9 height 9
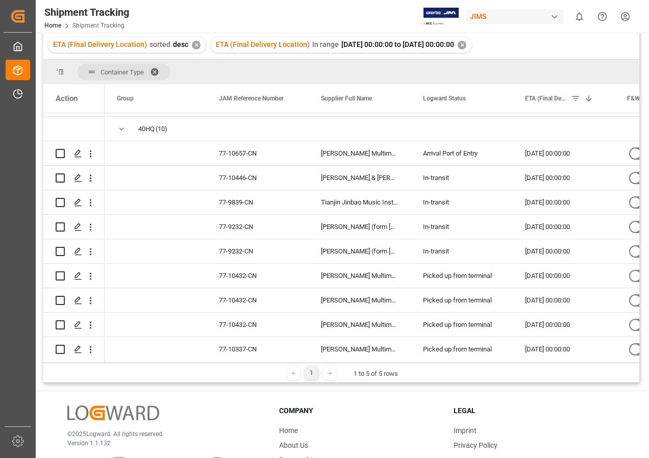
scroll to position [0, 0]
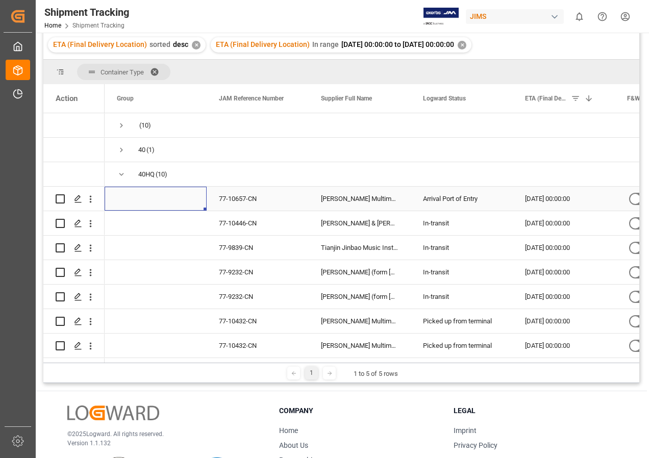
click at [167, 203] on span "Press SPACE to select this row." at bounding box center [156, 198] width 78 height 23
click at [190, 238] on span "Press SPACE to select this row." at bounding box center [156, 247] width 78 height 23
click at [167, 195] on span "Press SPACE to select this row." at bounding box center [156, 198] width 78 height 23
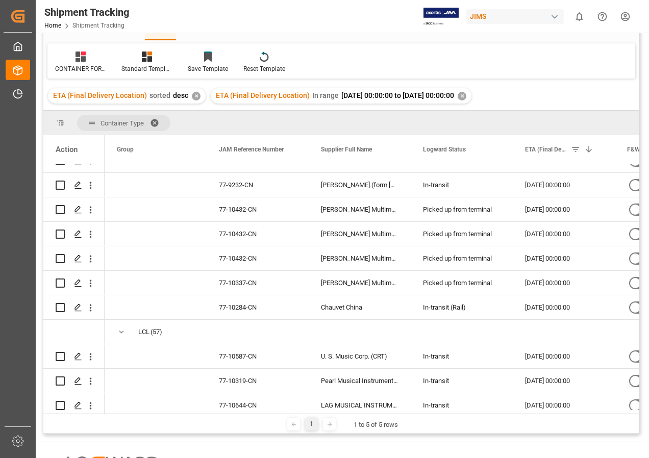
scroll to position [255, 0]
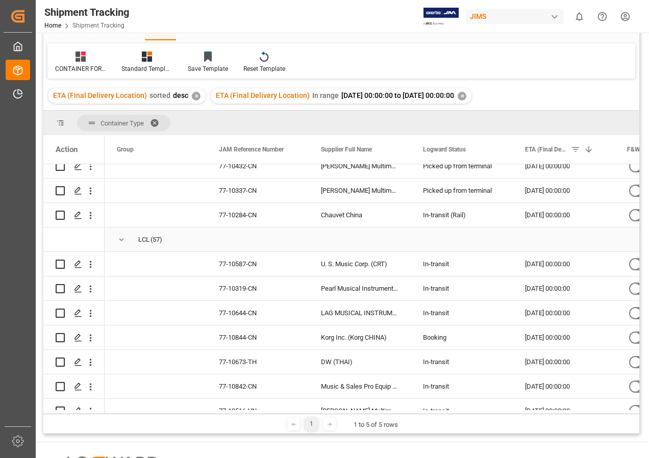
click at [122, 240] on span "Press SPACE to select this row." at bounding box center [121, 239] width 9 height 9
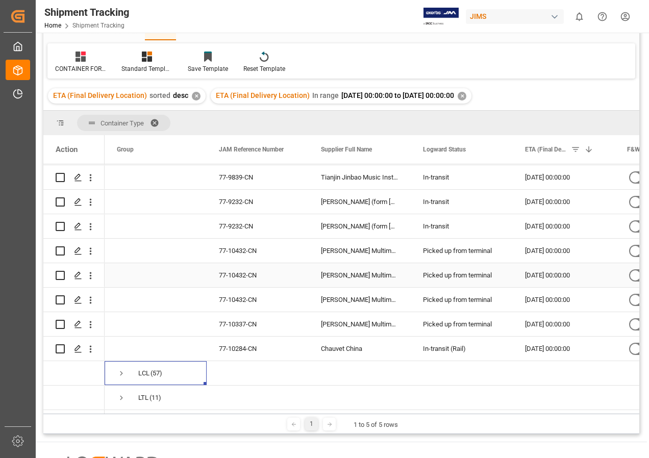
scroll to position [204, 0]
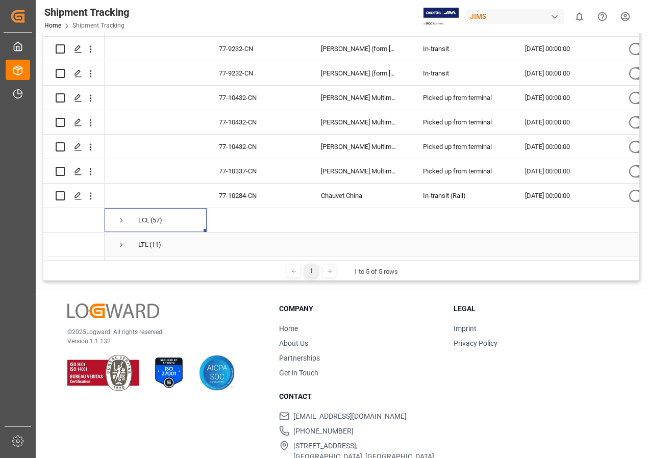
click at [120, 240] on span "Press SPACE to select this row." at bounding box center [121, 244] width 9 height 9
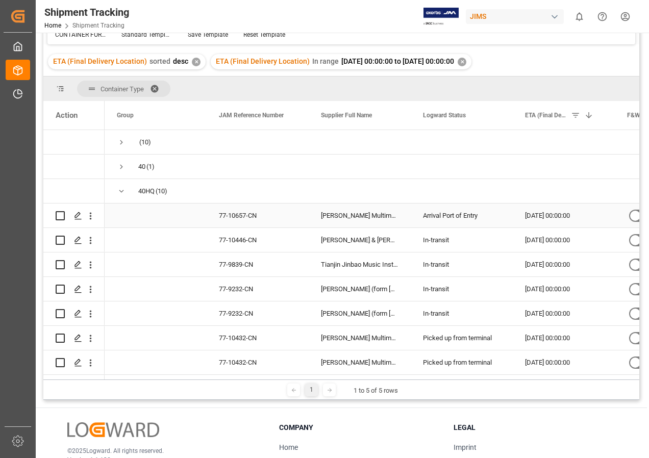
scroll to position [69, 0]
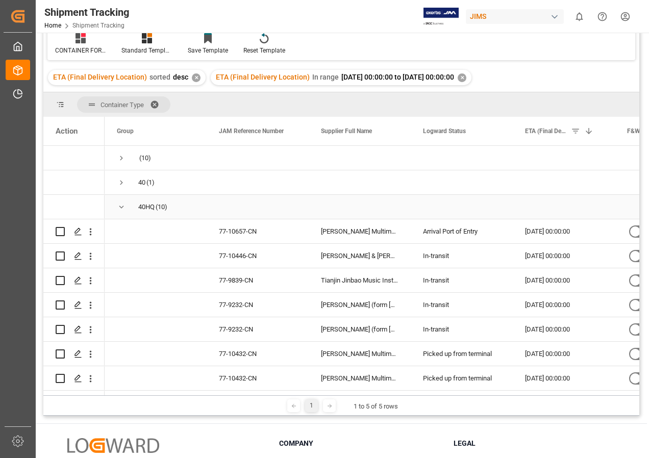
click at [121, 207] on span "Press SPACE to select this row." at bounding box center [121, 207] width 9 height 9
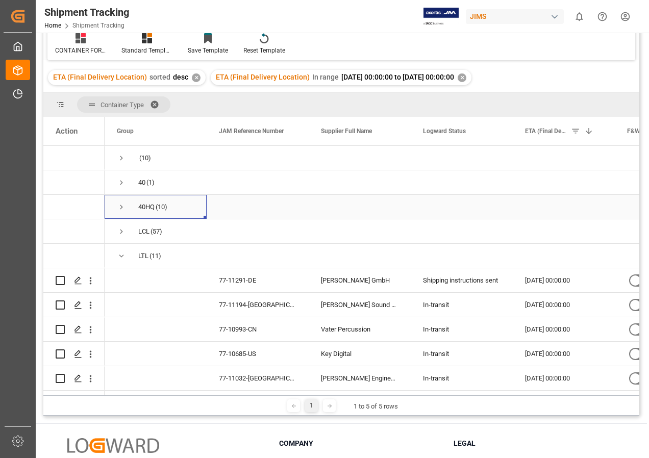
click at [123, 206] on span "Press SPACE to select this row." at bounding box center [121, 207] width 9 height 9
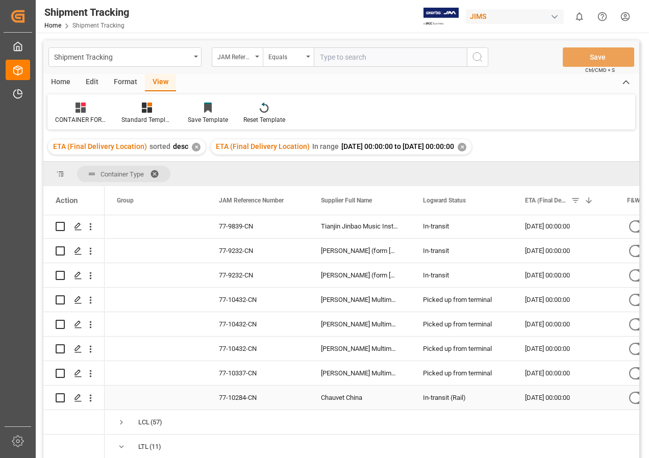
scroll to position [0, 0]
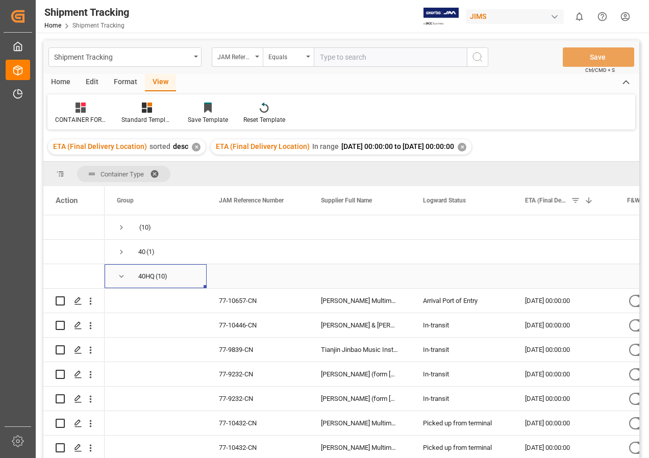
click at [121, 273] on span "Press SPACE to select this row." at bounding box center [121, 276] width 9 height 9
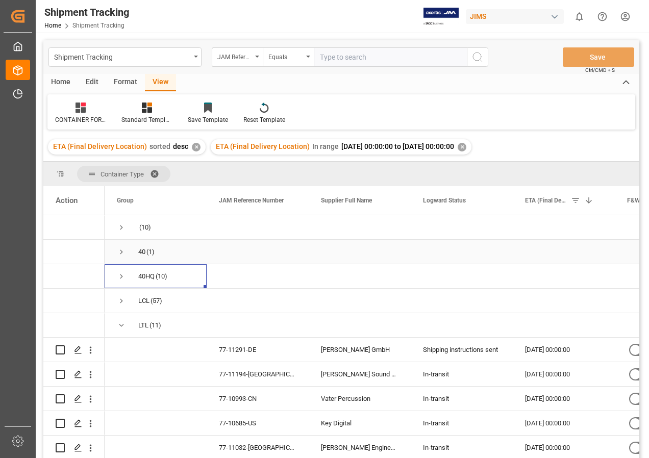
click at [120, 253] on span "Press SPACE to select this row." at bounding box center [121, 251] width 9 height 9
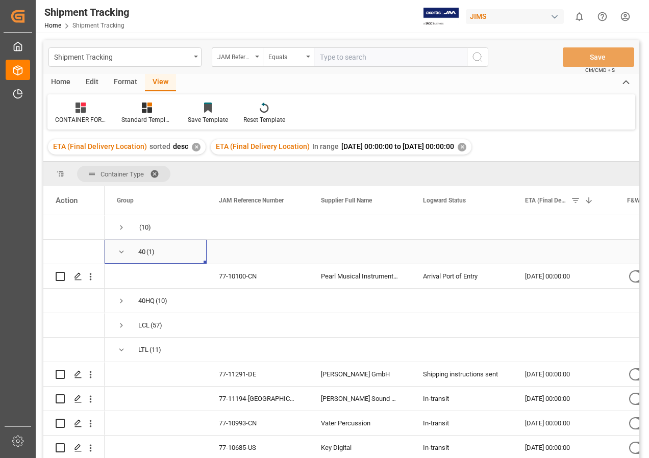
click at [120, 253] on span "Press SPACE to select this row." at bounding box center [121, 251] width 9 height 9
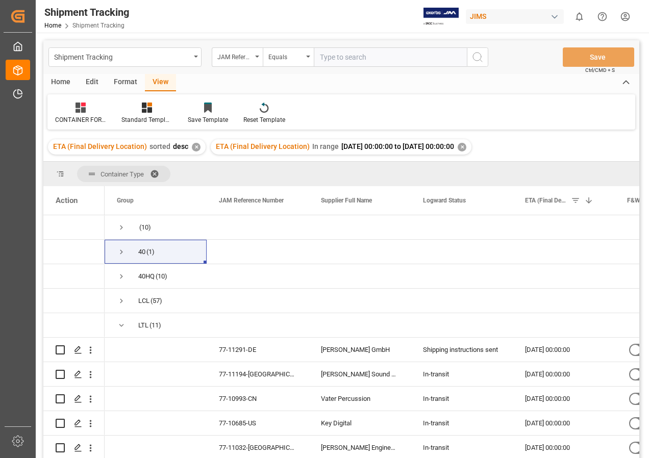
click at [466, 146] on div "✕" at bounding box center [462, 147] width 9 height 9
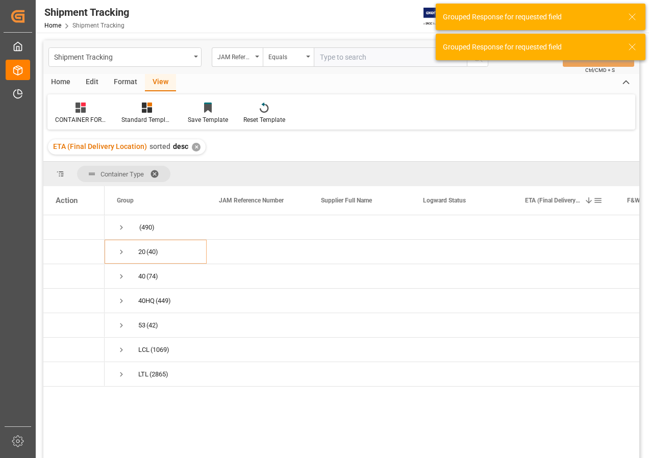
click at [598, 199] on span at bounding box center [597, 200] width 9 height 9
click at [582, 232] on div "Equals" at bounding box center [579, 231] width 86 height 8
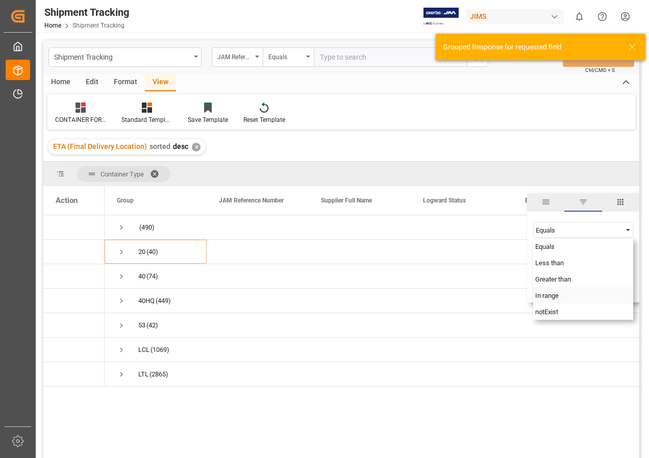
click at [548, 294] on span "In range" at bounding box center [546, 296] width 23 height 8
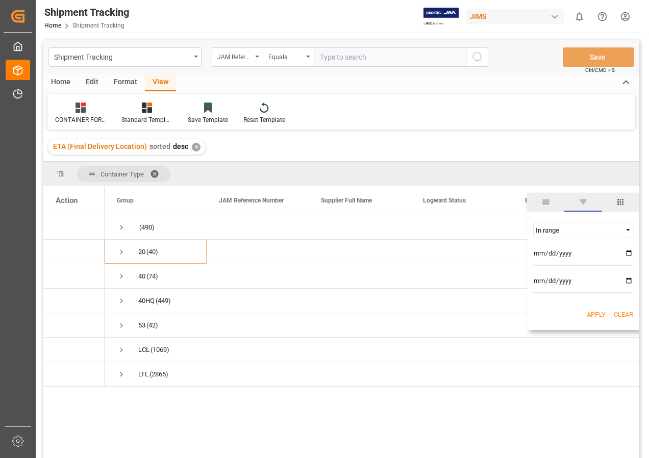
click at [627, 251] on input "date" at bounding box center [583, 255] width 100 height 20
type input "[DATE]"
click at [630, 278] on input "date" at bounding box center [583, 283] width 100 height 20
click at [626, 281] on input "[DATE]" at bounding box center [583, 283] width 100 height 20
type input "[DATE]"
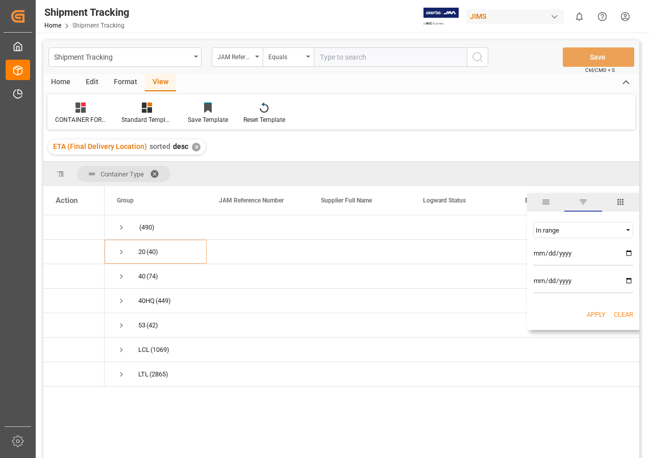
click at [589, 316] on button "Apply" at bounding box center [596, 315] width 19 height 10
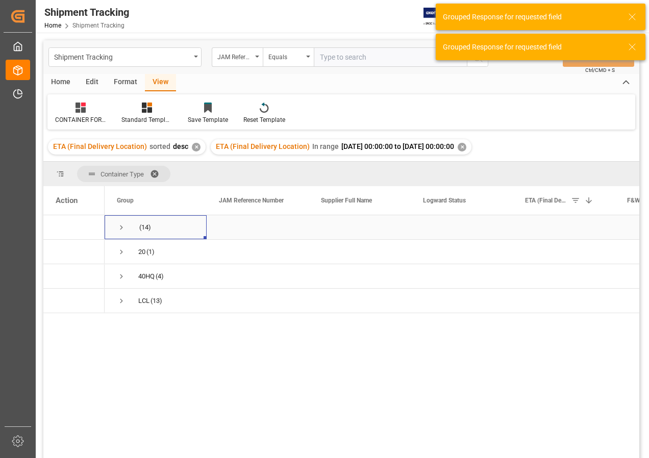
click at [122, 226] on span "Press SPACE to select this row." at bounding box center [121, 227] width 9 height 9
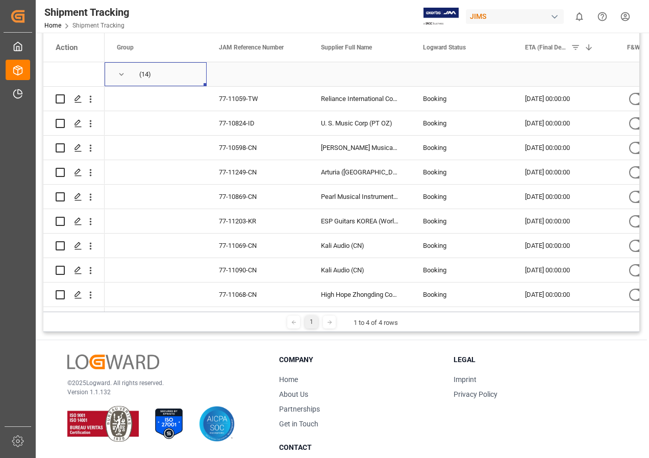
click at [120, 71] on span "Press SPACE to select this row." at bounding box center [121, 74] width 9 height 9
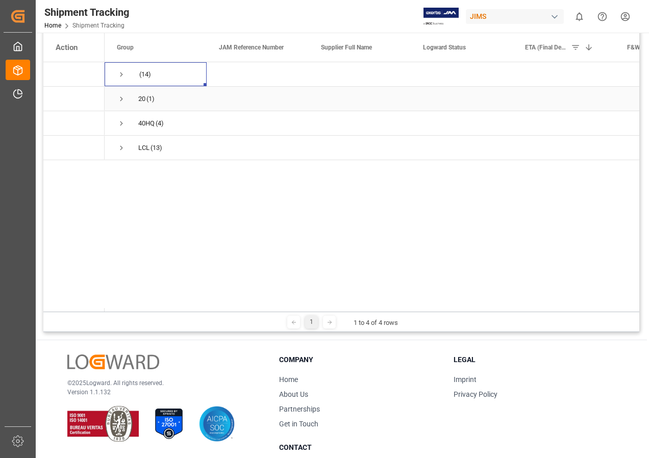
click at [120, 97] on span "Press SPACE to select this row." at bounding box center [121, 98] width 9 height 9
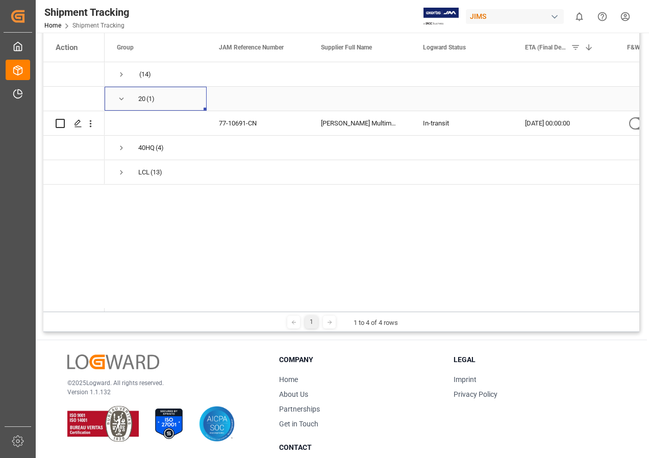
click at [120, 97] on span "Press SPACE to select this row." at bounding box center [121, 98] width 9 height 9
click at [121, 126] on span "Press SPACE to select this row." at bounding box center [121, 123] width 9 height 9
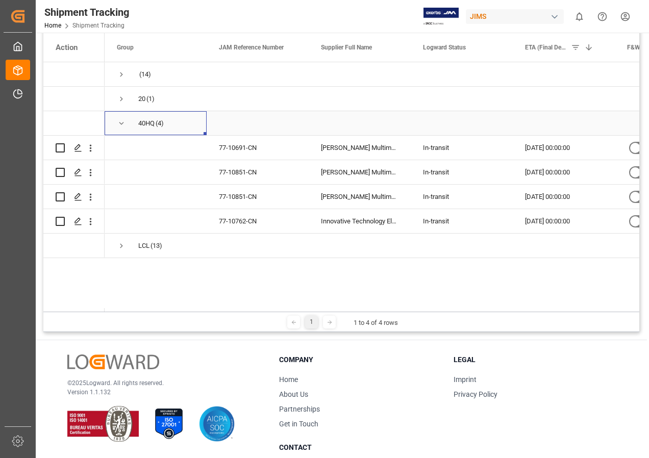
click at [121, 125] on span "Press SPACE to select this row." at bounding box center [121, 123] width 9 height 9
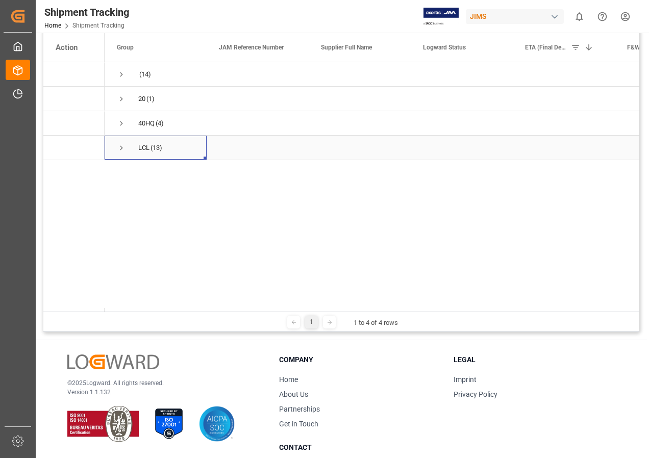
click at [119, 146] on span "Press SPACE to select this row." at bounding box center [121, 147] width 9 height 9
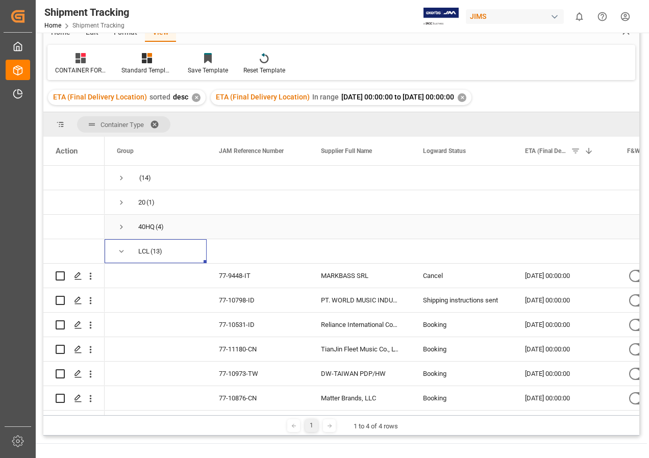
scroll to position [102, 0]
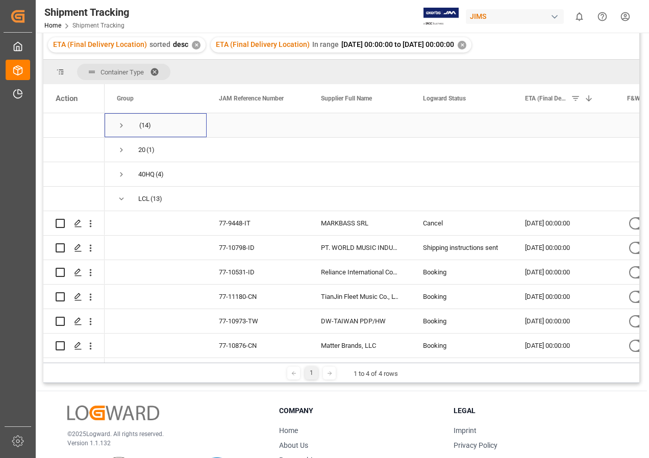
click at [122, 123] on span "Press SPACE to select this row." at bounding box center [121, 125] width 9 height 9
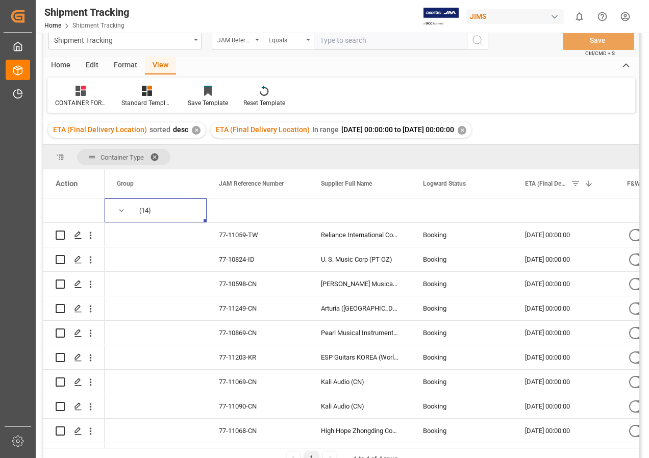
scroll to position [0, 0]
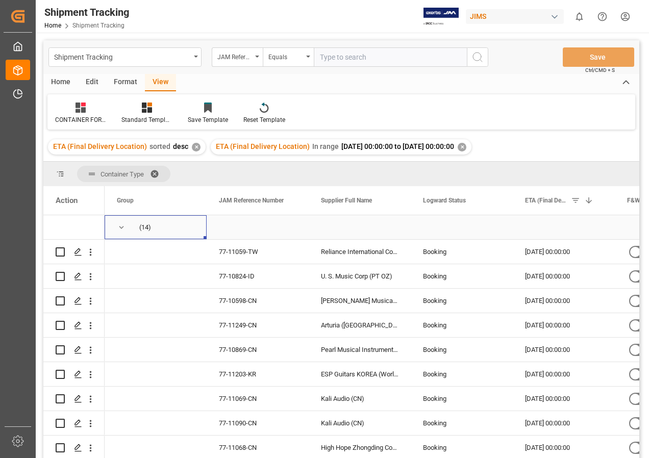
click at [119, 226] on span "Press SPACE to select this row." at bounding box center [121, 227] width 9 height 9
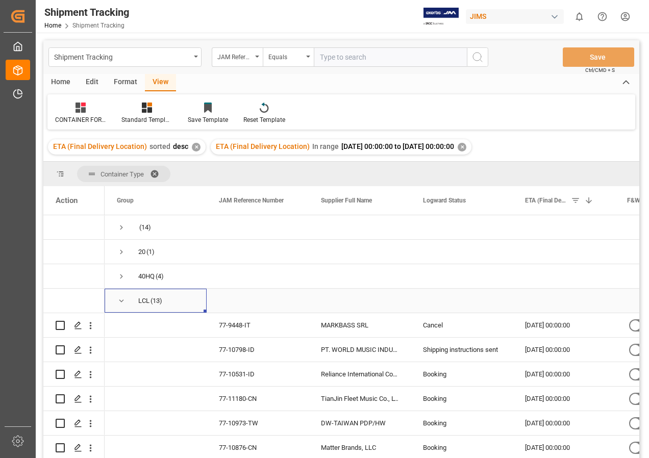
click at [120, 301] on span "Press SPACE to select this row." at bounding box center [121, 300] width 9 height 9
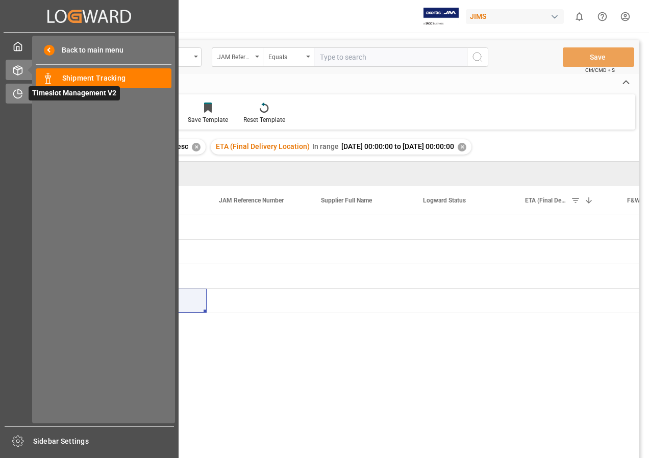
click at [60, 97] on span "Timeslot Management V2" at bounding box center [74, 93] width 91 height 14
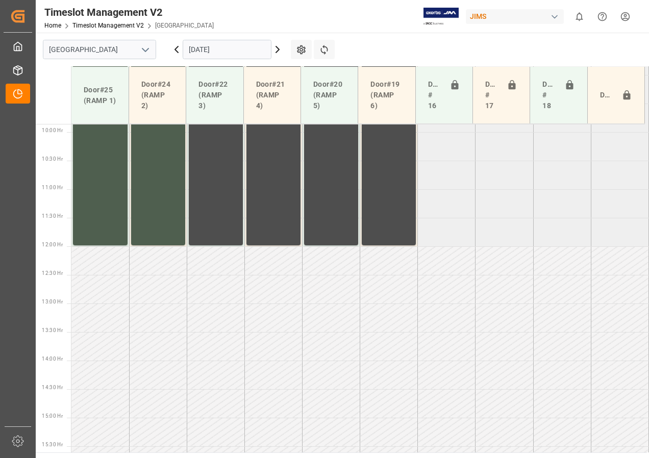
scroll to position [758, 0]
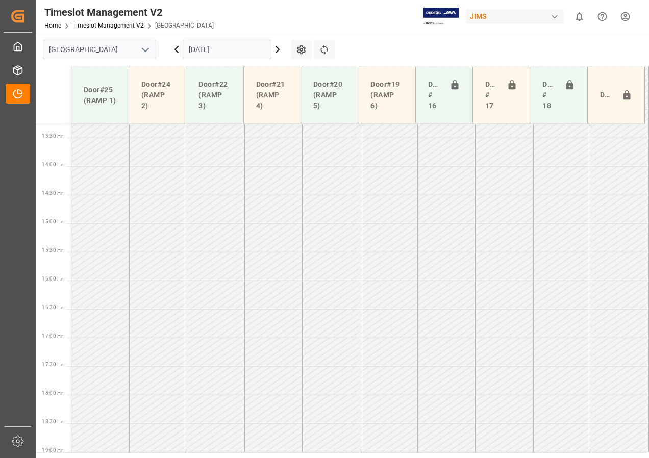
click at [205, 49] on input "[DATE]" at bounding box center [227, 49] width 89 height 19
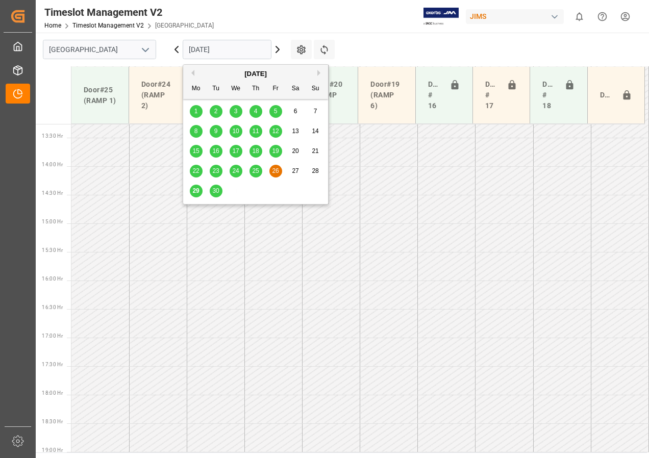
click at [196, 191] on span "29" at bounding box center [195, 190] width 7 height 7
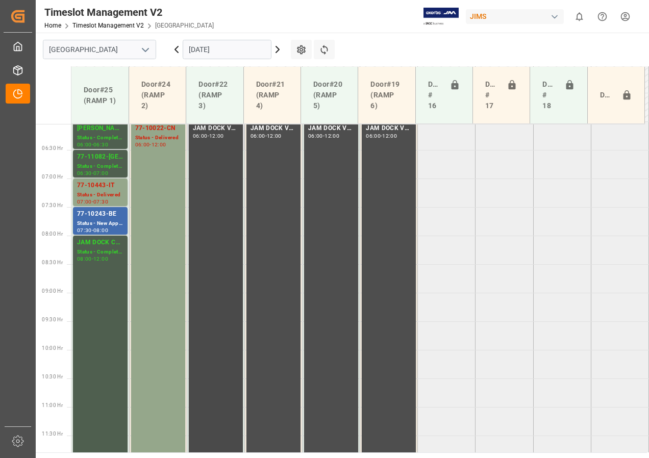
scroll to position [292, 0]
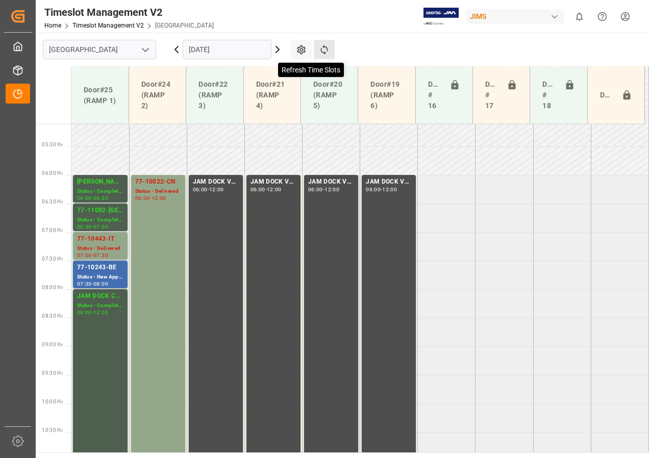
click at [325, 51] on icon at bounding box center [324, 49] width 11 height 11
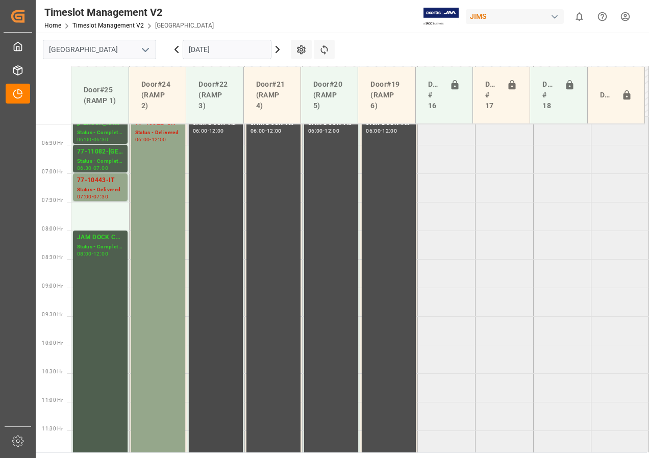
scroll to position [349, 0]
click at [99, 244] on div "Status - Completed" at bounding box center [100, 248] width 46 height 9
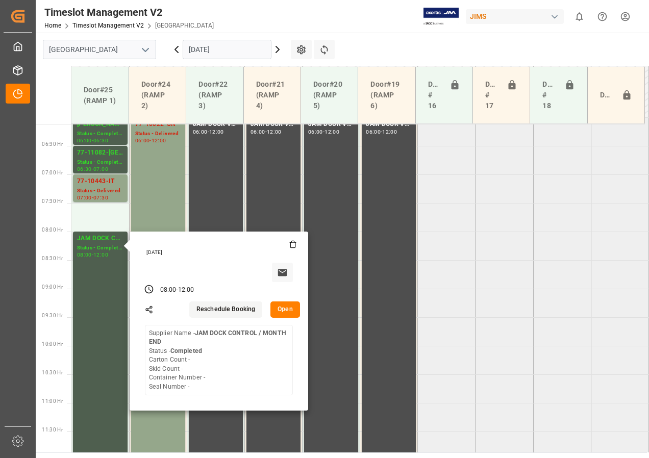
click at [287, 313] on button "Open" at bounding box center [285, 310] width 30 height 16
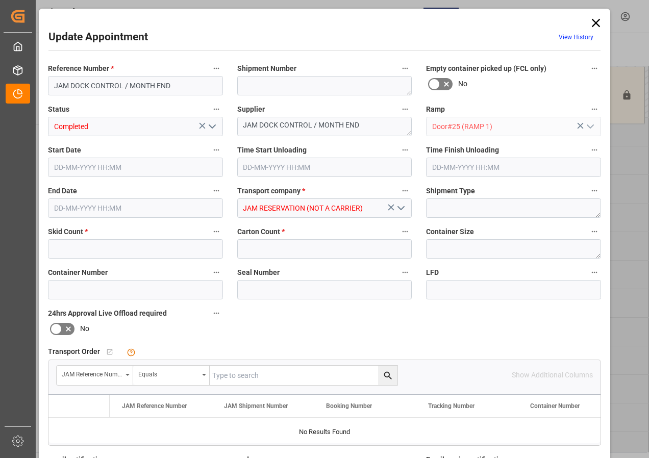
type input "0"
type input "[DATE] 08:00"
type input "[DATE] 12:00"
type input "[DATE] 15:17"
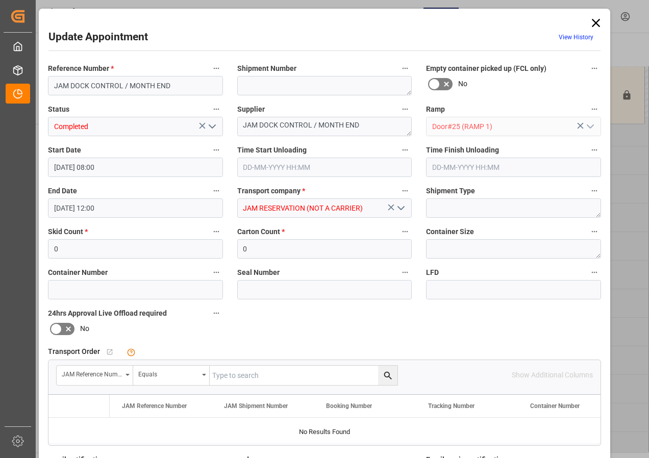
click at [99, 239] on div "Reference Number * JAM DOCK CONTROL / MONTH END Shipment Number Empty container…" at bounding box center [324, 315] width 567 height 514
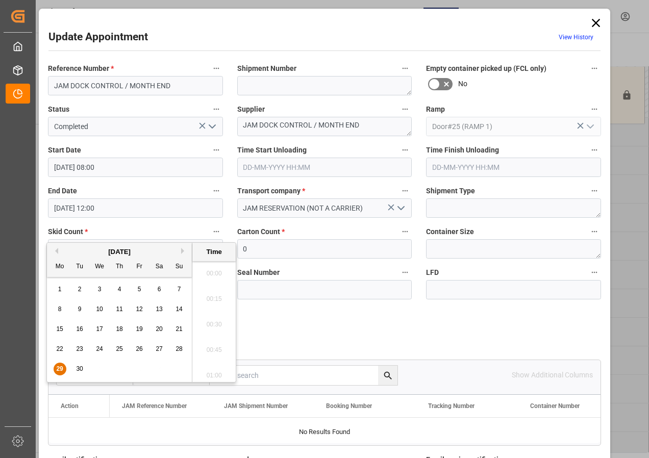
scroll to position [769, 0]
click at [57, 367] on span "29" at bounding box center [59, 368] width 7 height 7
click at [208, 270] on li "07:30" at bounding box center [213, 271] width 43 height 26
type input "[DATE] 07:30"
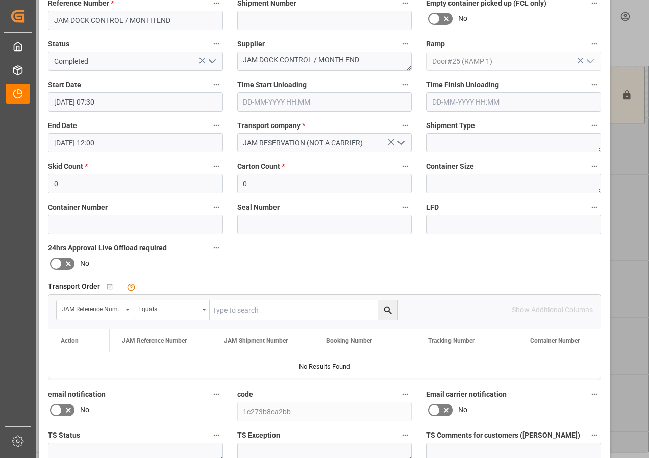
scroll to position [153, 0]
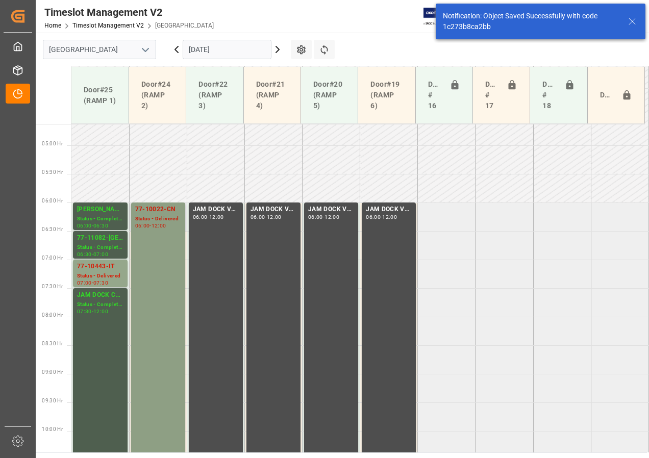
scroll to position [256, 0]
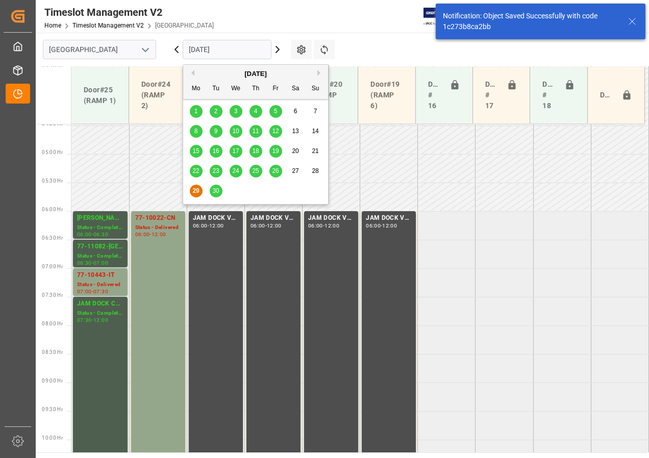
click at [227, 47] on input "[DATE]" at bounding box center [227, 49] width 89 height 19
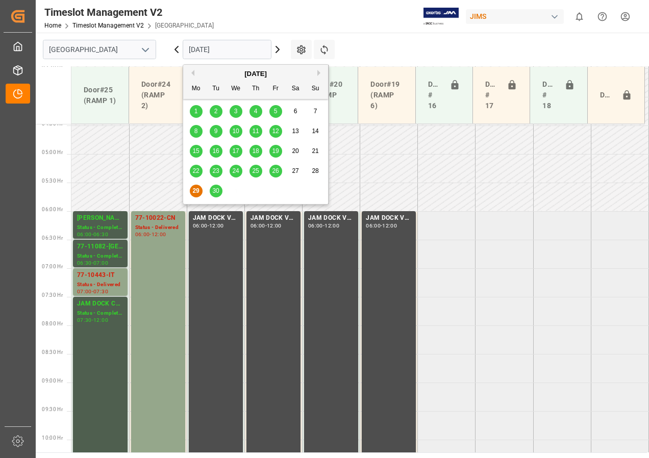
click at [214, 191] on span "30" at bounding box center [215, 190] width 7 height 7
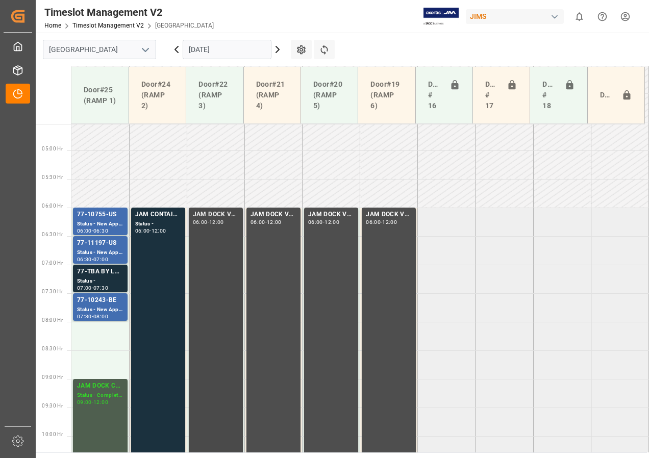
scroll to position [310, 0]
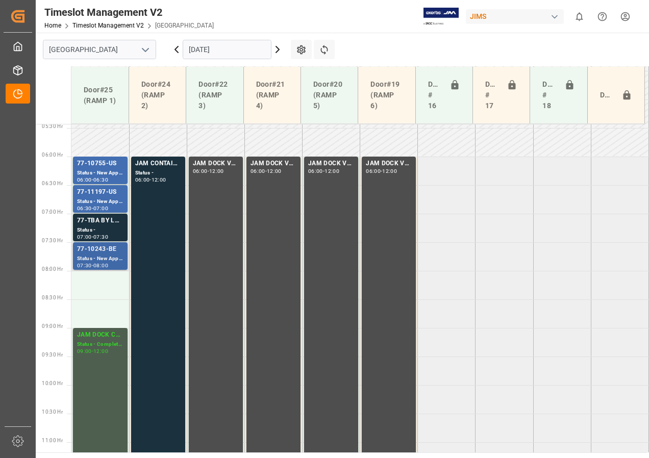
click at [106, 248] on div "77-10243-BE" at bounding box center [100, 249] width 46 height 10
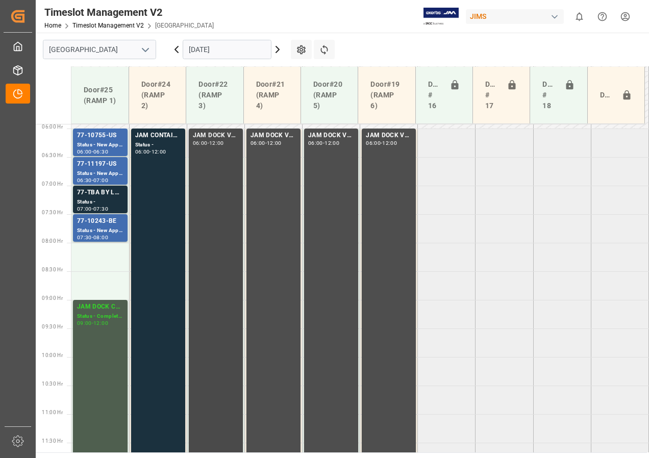
scroll to position [361, 0]
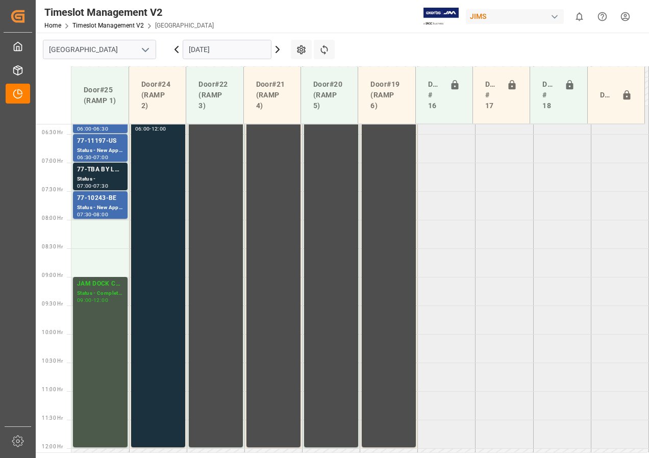
click at [99, 282] on div "JAM DOCK CONTROL/MONTH END" at bounding box center [100, 284] width 46 height 10
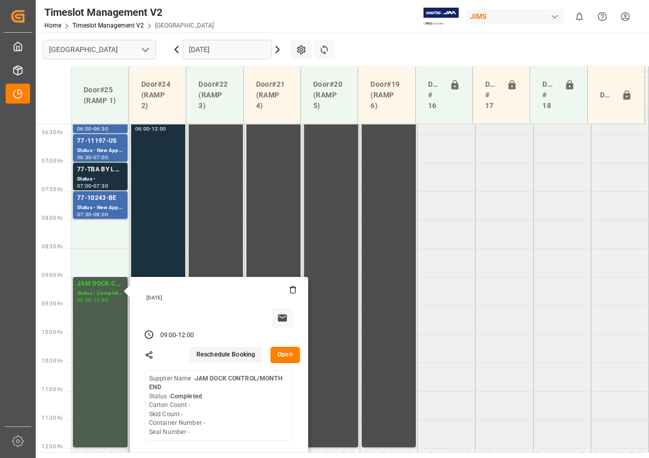
click at [288, 356] on button "Open" at bounding box center [285, 355] width 30 height 16
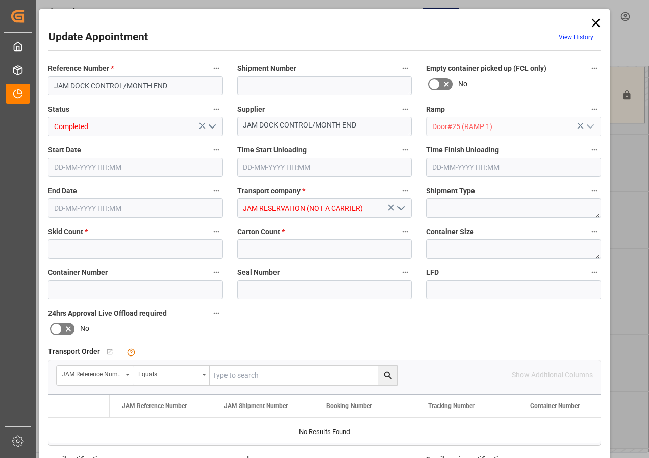
type input "0"
type input "30-09-2025 09:00"
type input "30-09-2025 12:00"
type input "26-09-2025 12:52"
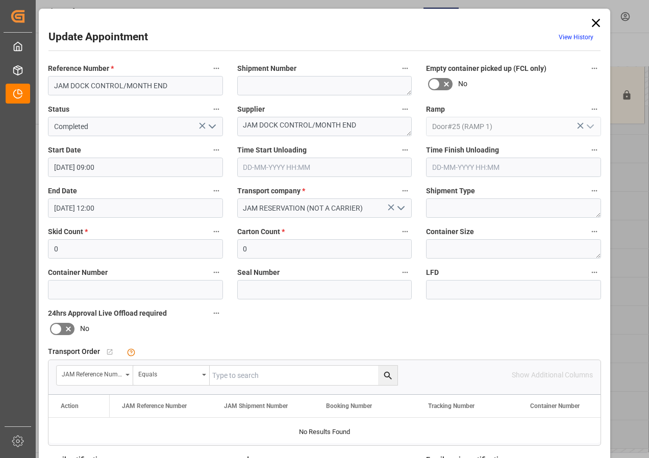
click at [594, 23] on icon at bounding box center [596, 23] width 8 height 8
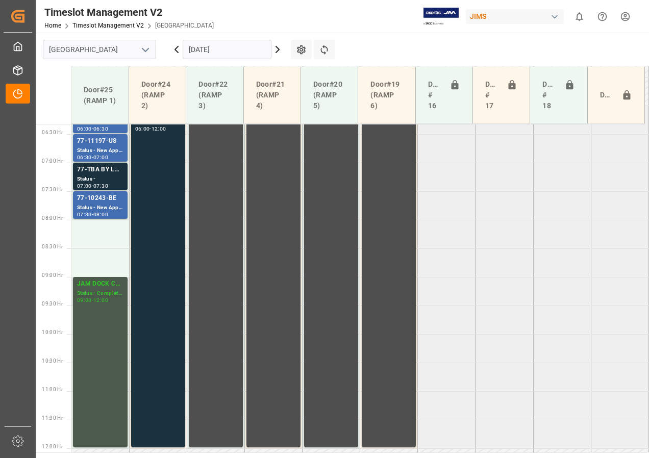
click at [97, 290] on div "Status - Completed" at bounding box center [100, 293] width 46 height 9
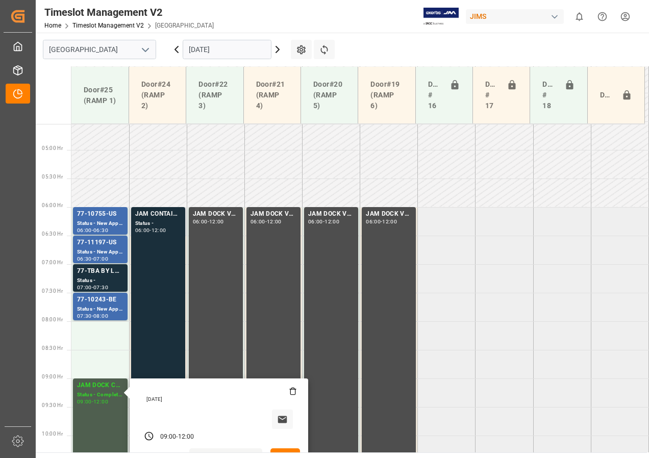
scroll to position [259, 0]
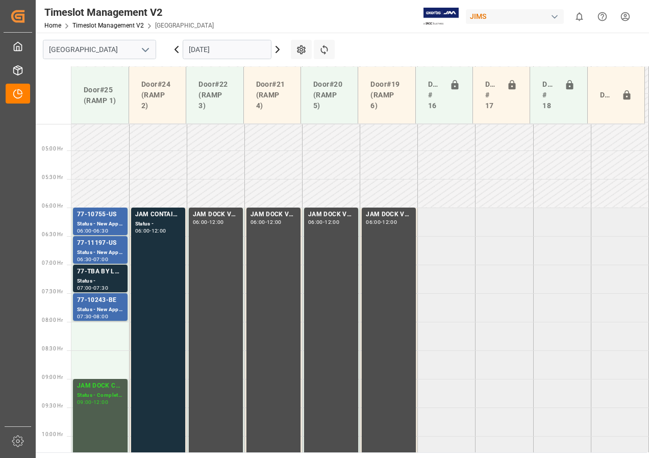
click at [105, 220] on div "Status - New Appointment" at bounding box center [100, 224] width 46 height 9
click at [97, 247] on div "77-11197-US" at bounding box center [100, 243] width 46 height 10
click at [104, 277] on div "77-TBA BY LOGISTICS(PARAGRAPH)" at bounding box center [100, 272] width 46 height 10
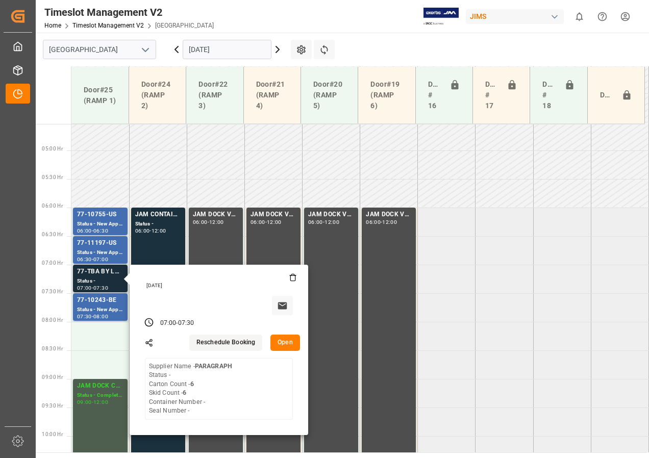
scroll to position [361, 0]
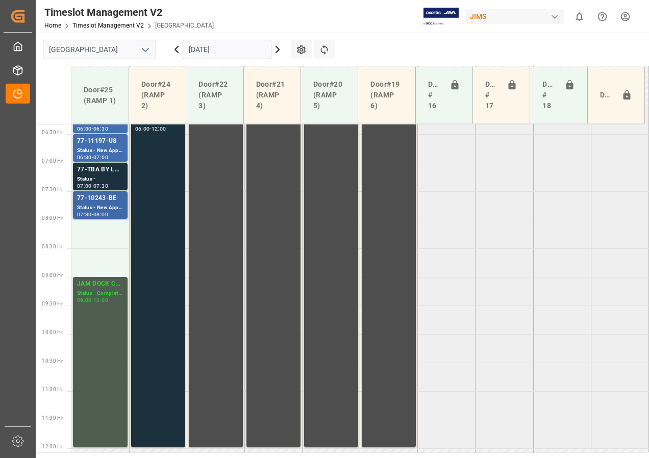
click at [110, 198] on div "77-10243-BE" at bounding box center [100, 198] width 46 height 10
click at [97, 292] on div "Status - Completed" at bounding box center [100, 293] width 46 height 9
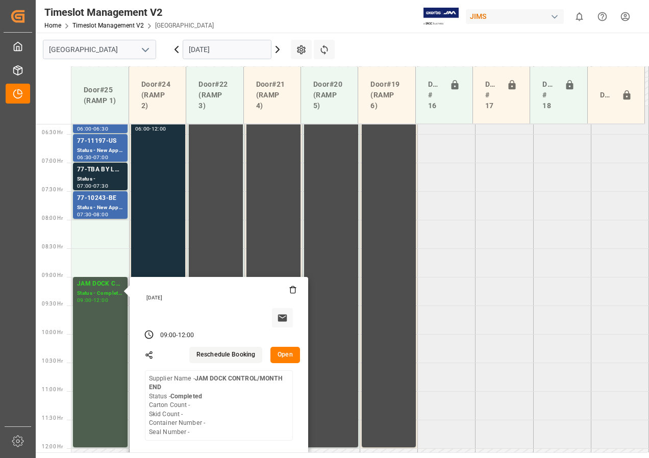
click at [289, 357] on button "Open" at bounding box center [285, 355] width 30 height 16
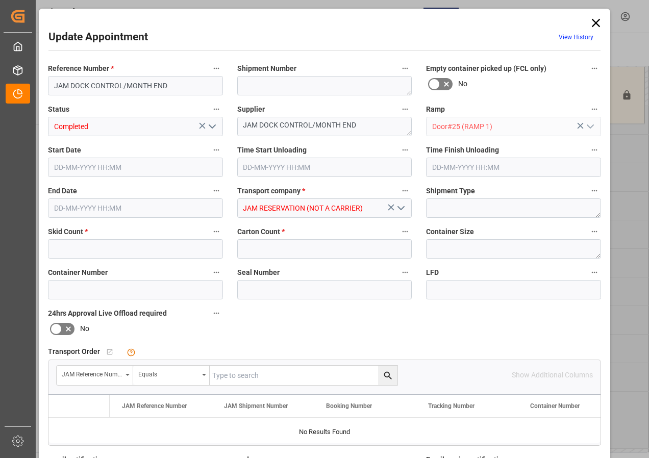
type input "0"
type input "30-09-2025 09:00"
type input "30-09-2025 12:00"
type input "26-09-2025 12:52"
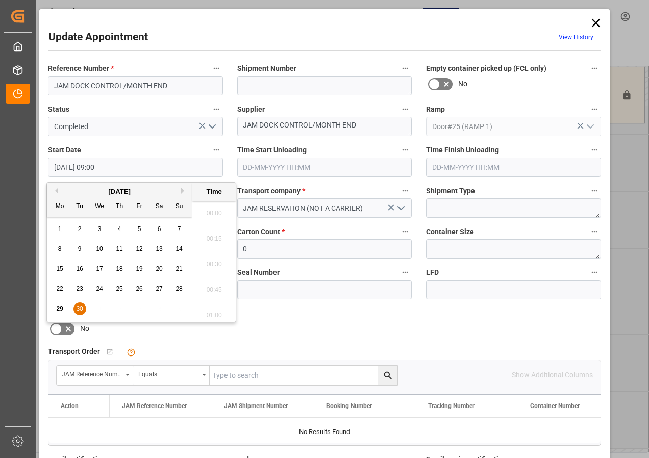
click at [80, 167] on input "30-09-2025 09:00" at bounding box center [135, 167] width 175 height 19
click at [77, 307] on span "30" at bounding box center [79, 308] width 7 height 7
click at [214, 310] on li "10:30" at bounding box center [213, 312] width 43 height 26
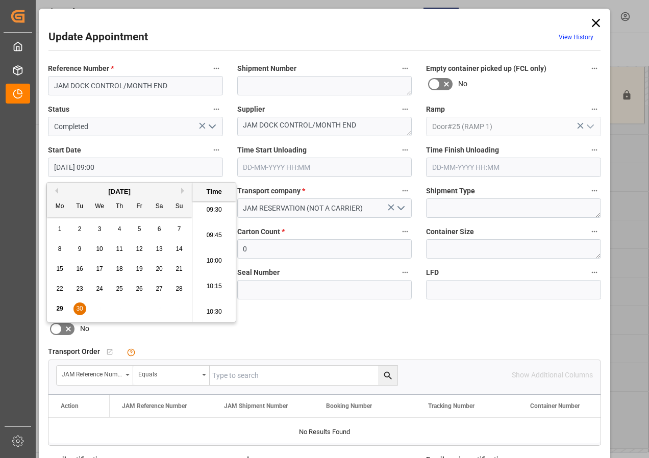
type input "30-09-2025 10:30"
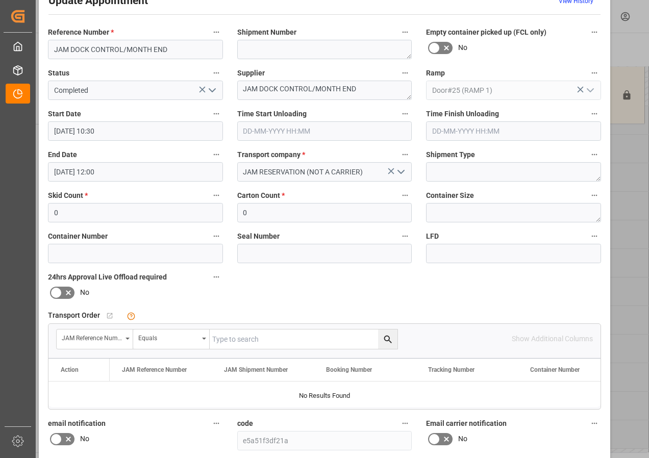
scroll to position [153, 0]
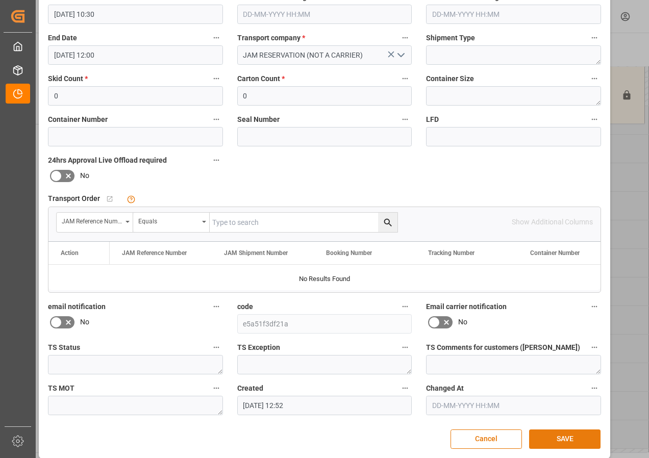
click at [565, 440] on button "SAVE" at bounding box center [564, 439] width 71 height 19
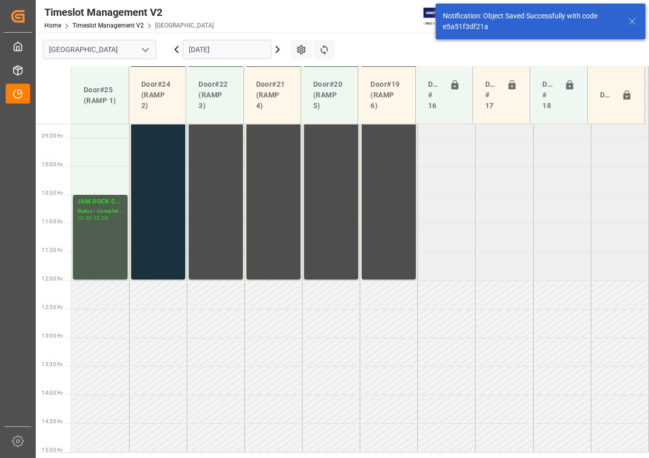
scroll to position [325, 0]
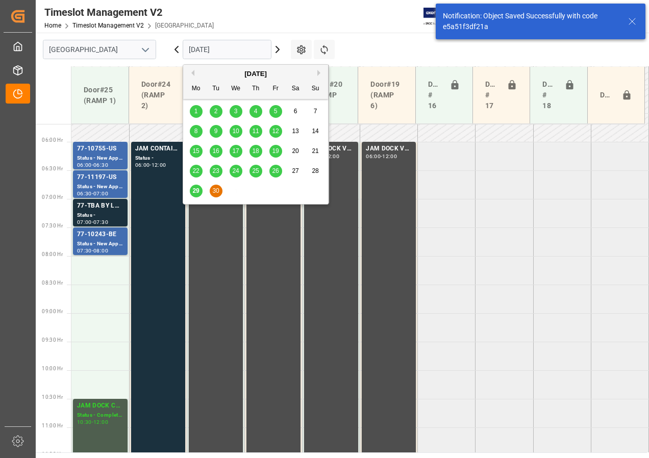
click at [203, 54] on input "[DATE]" at bounding box center [227, 49] width 89 height 19
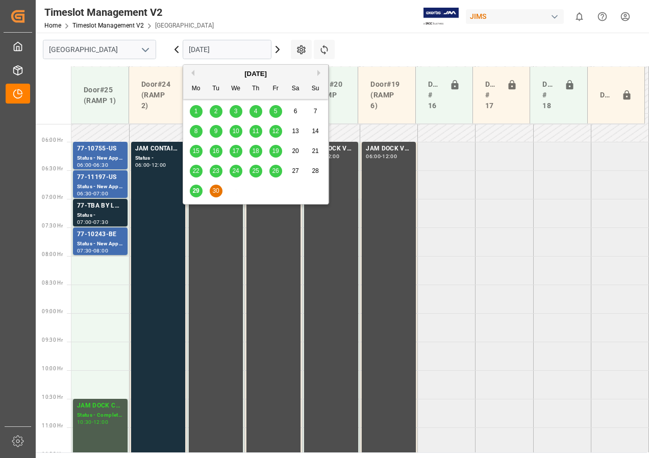
click at [319, 73] on button "Next Month" at bounding box center [320, 73] width 6 height 6
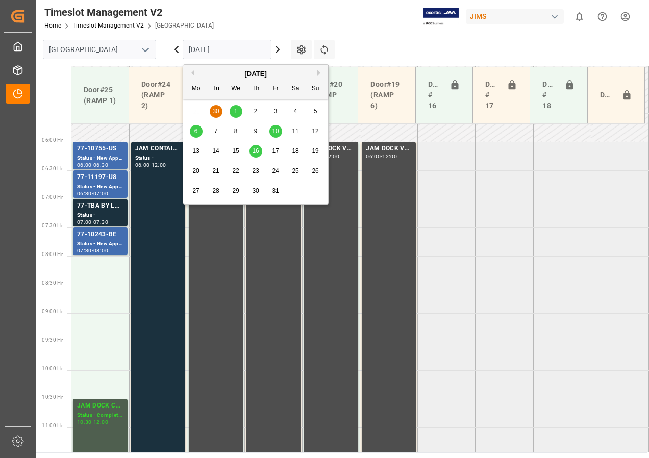
click at [233, 111] on div "1" at bounding box center [236, 112] width 13 height 12
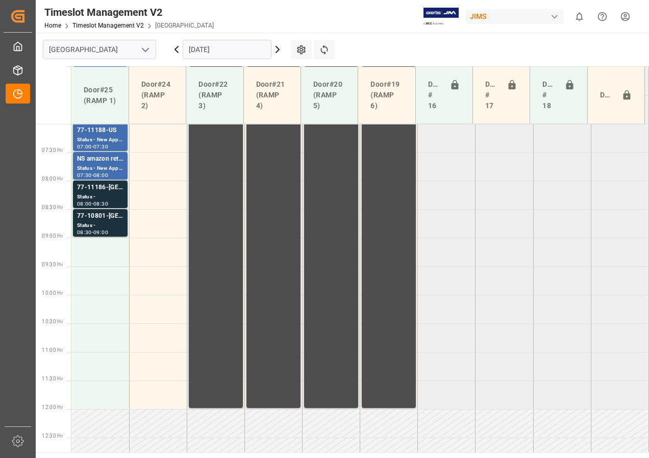
scroll to position [349, 0]
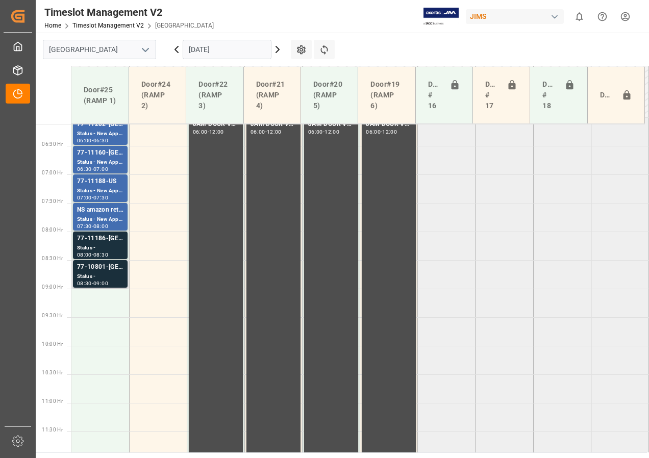
click at [101, 282] on div "09:00" at bounding box center [100, 283] width 15 height 5
click at [101, 251] on div "Status -" at bounding box center [100, 248] width 46 height 9
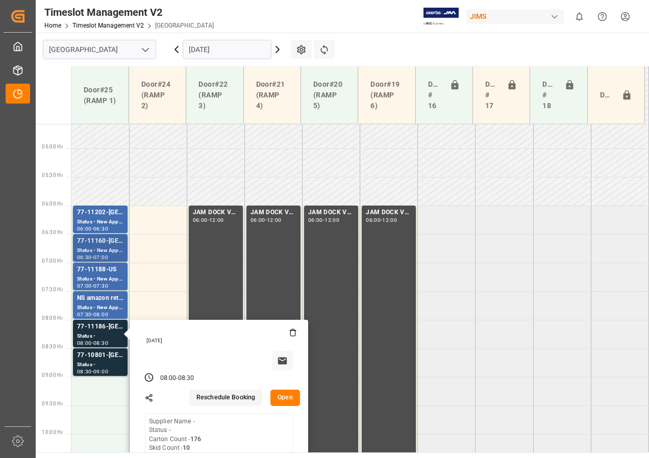
scroll to position [247, 0]
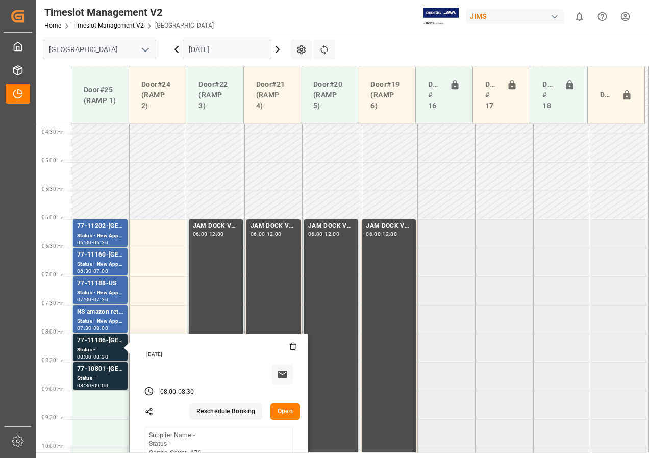
click at [285, 409] on button "Open" at bounding box center [285, 412] width 30 height 16
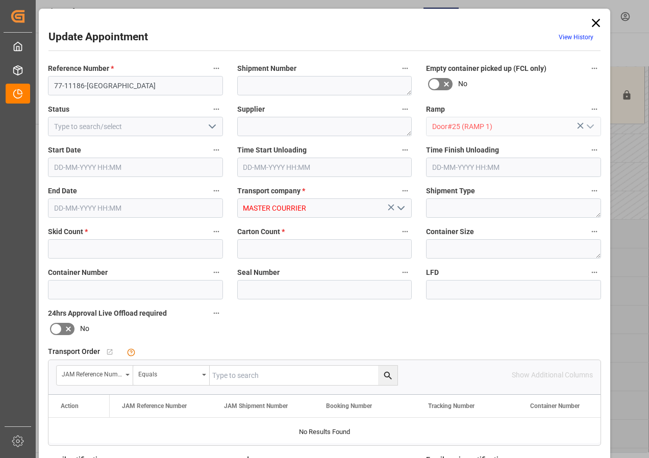
type input "10"
type input "176"
type input "01-10-2025 08:00"
type input "01-10-2025 08:30"
type input "29-09-2025 18:09"
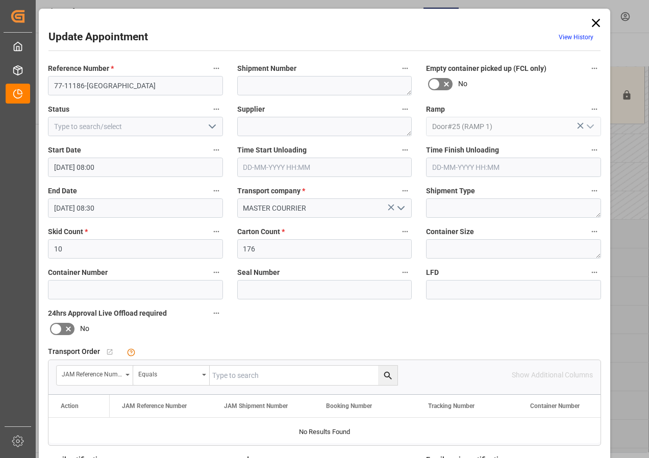
click at [596, 19] on icon at bounding box center [596, 23] width 14 height 14
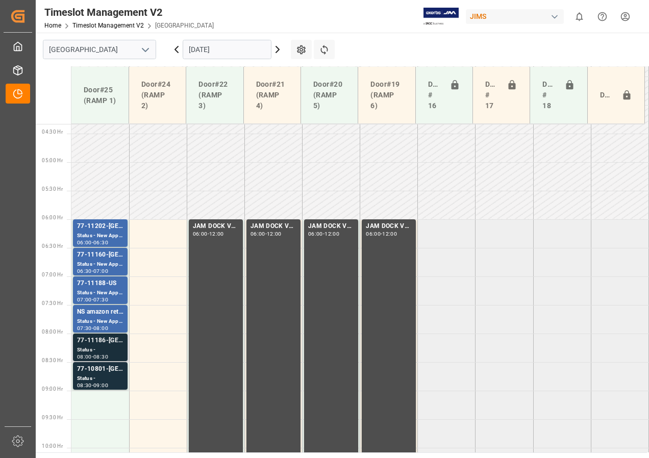
click at [85, 354] on div "Status -" at bounding box center [100, 350] width 46 height 9
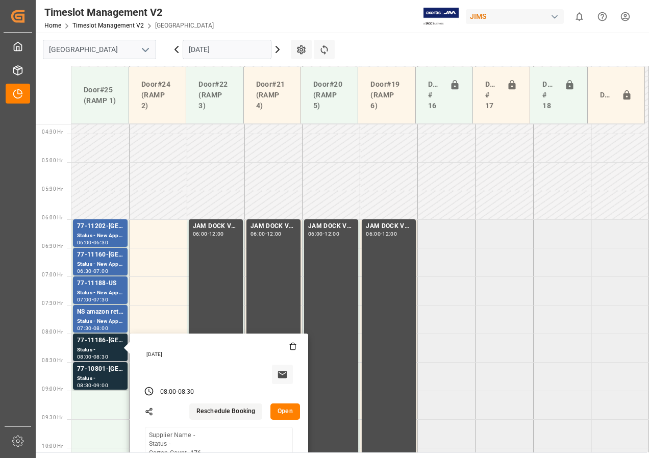
click at [291, 410] on button "Open" at bounding box center [285, 412] width 30 height 16
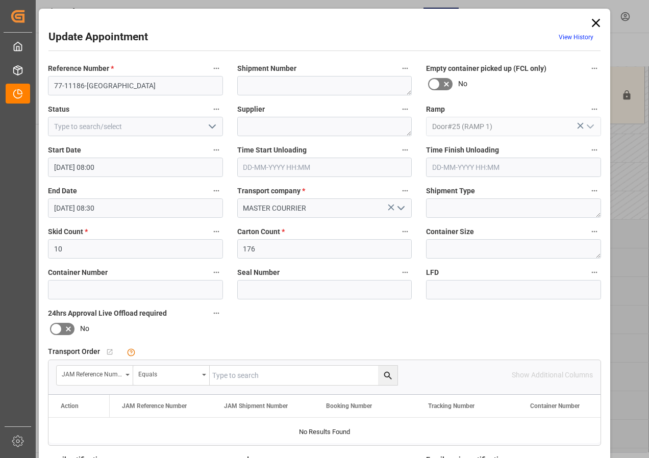
click at [220, 373] on input "text" at bounding box center [304, 375] width 188 height 19
type input "77-11186-us"
click at [384, 375] on icon "search button" at bounding box center [388, 375] width 8 height 8
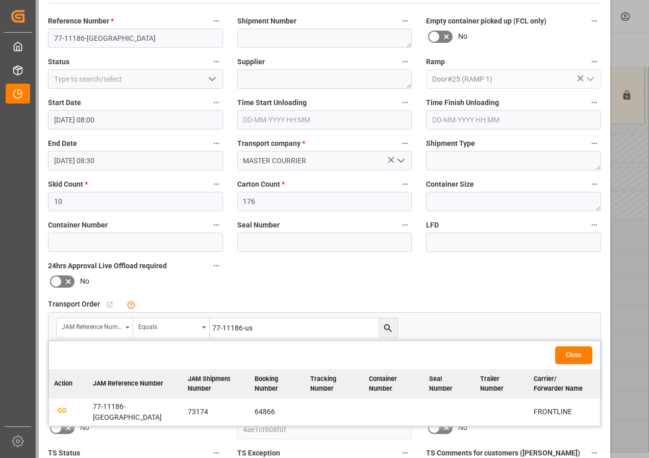
scroll to position [102, 0]
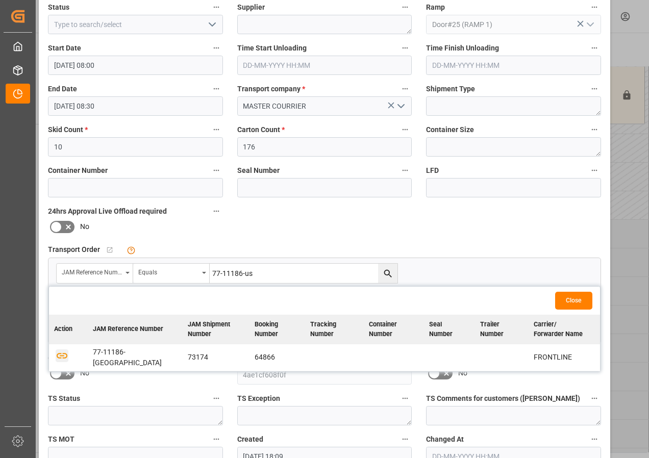
click at [61, 356] on icon "button" at bounding box center [62, 355] width 13 height 13
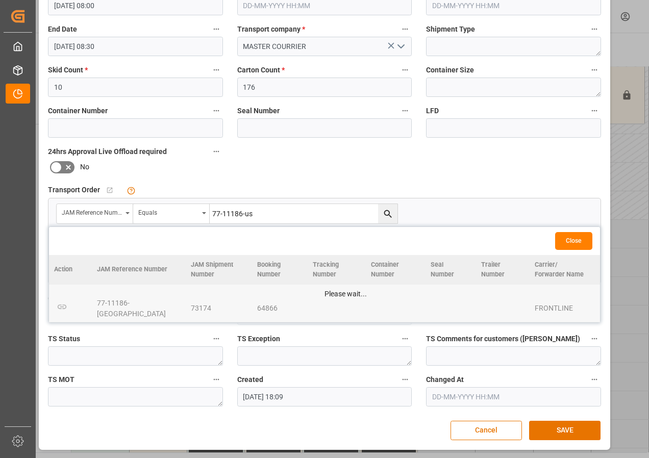
scroll to position [162, 0]
click at [578, 424] on button "SAVE" at bounding box center [564, 429] width 71 height 19
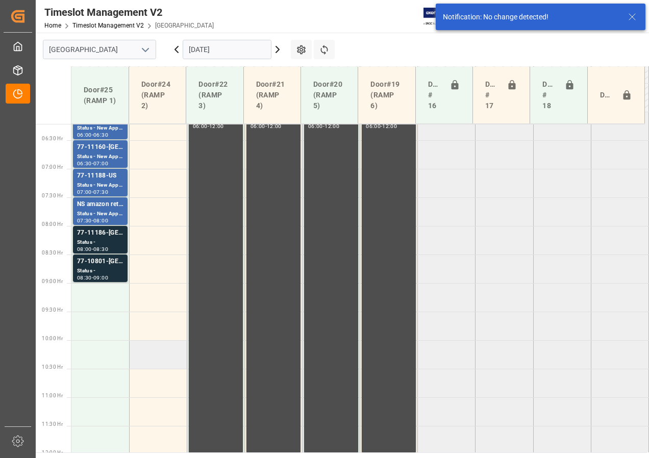
scroll to position [415, 0]
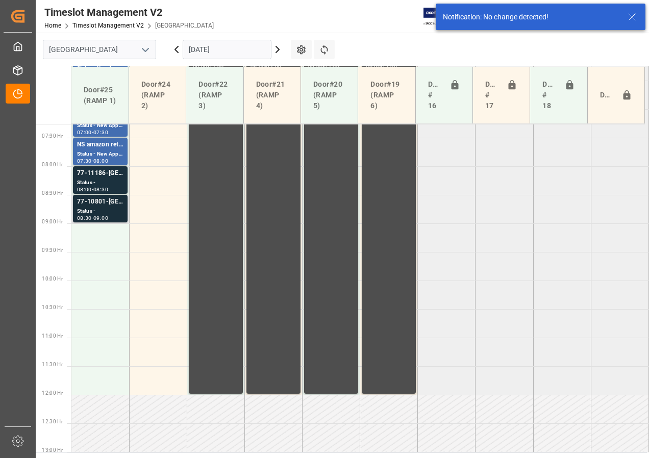
click at [100, 220] on div "08:30 - 09:00" at bounding box center [100, 219] width 46 height 6
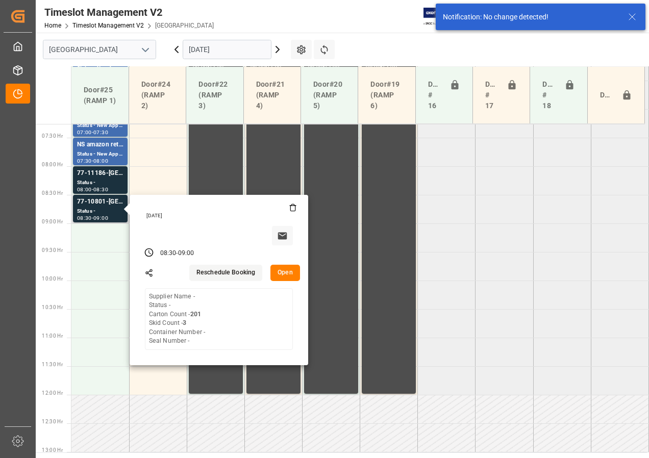
click at [283, 267] on button "Open" at bounding box center [285, 273] width 30 height 16
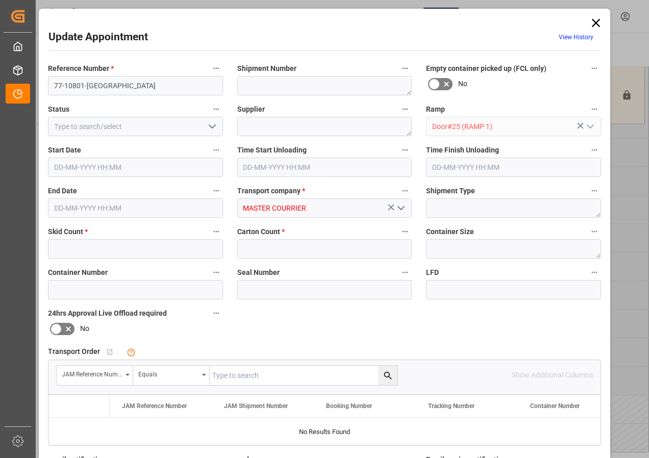
type input "3"
type input "201"
type input "01-10-2025 08:30"
type input "01-10-2025 09:00"
type input "29-09-2025 18:11"
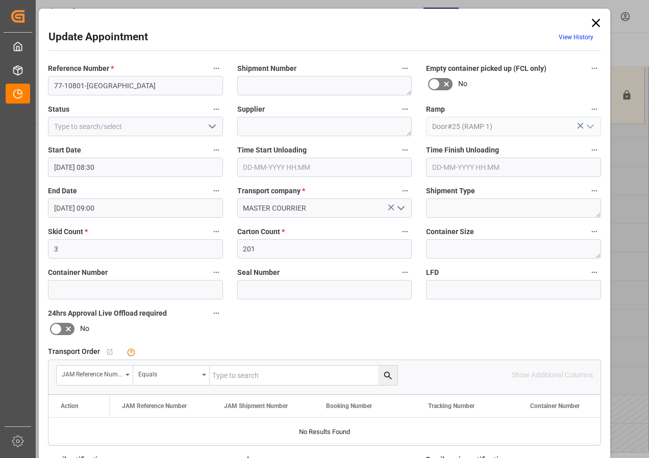
click at [221, 373] on input "text" at bounding box center [304, 375] width 188 height 19
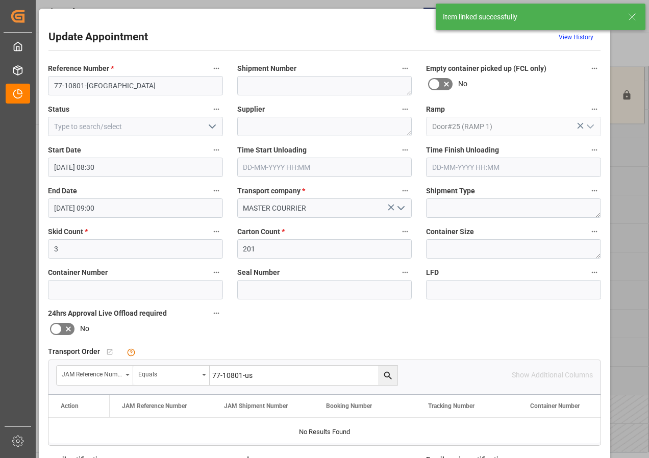
type input "77-10801-us"
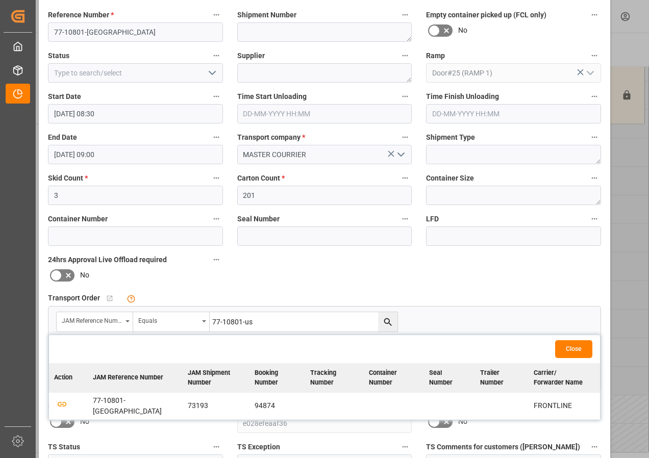
scroll to position [102, 0]
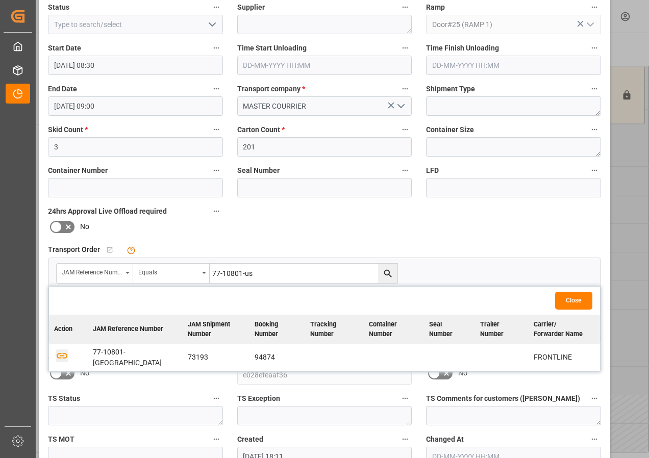
click at [62, 353] on icon "button" at bounding box center [62, 356] width 11 height 6
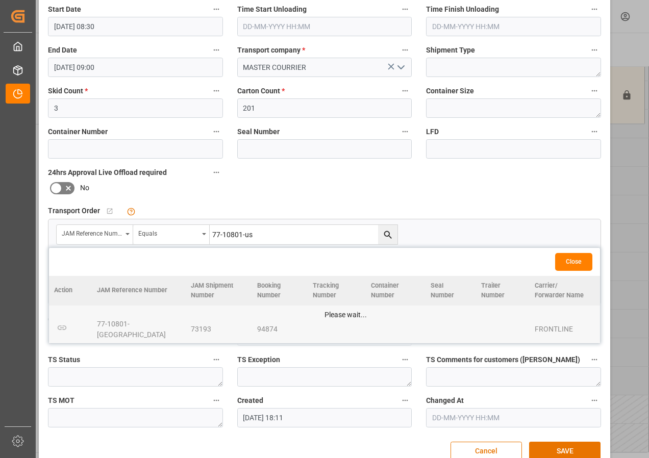
scroll to position [162, 0]
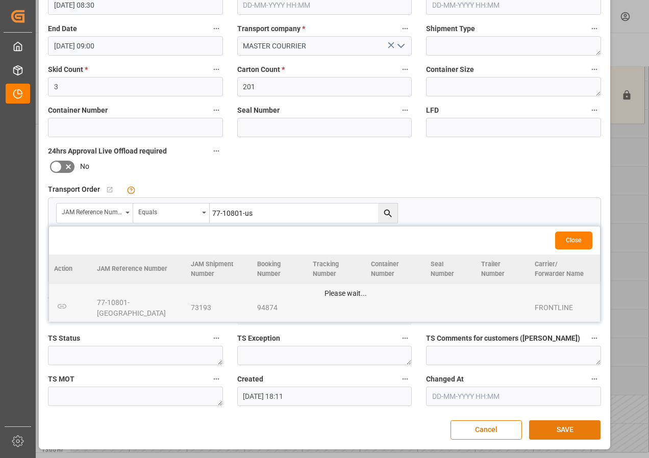
click at [549, 430] on button "SAVE" at bounding box center [564, 429] width 71 height 19
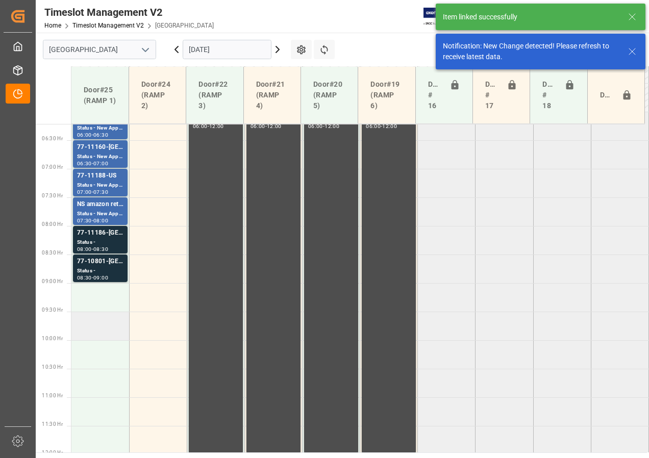
scroll to position [415, 0]
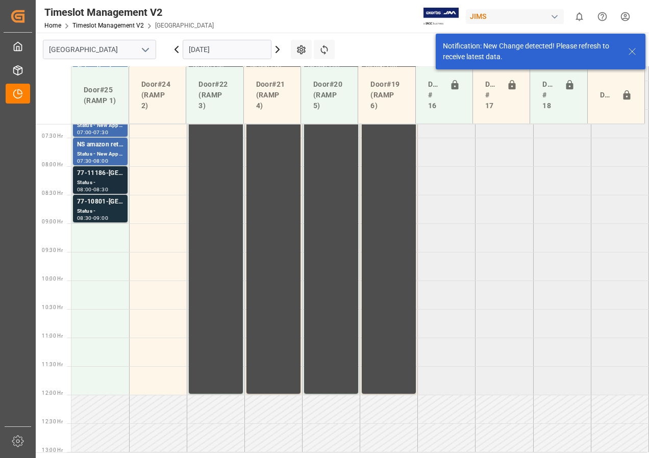
click at [95, 181] on div "Status -" at bounding box center [100, 183] width 46 height 9
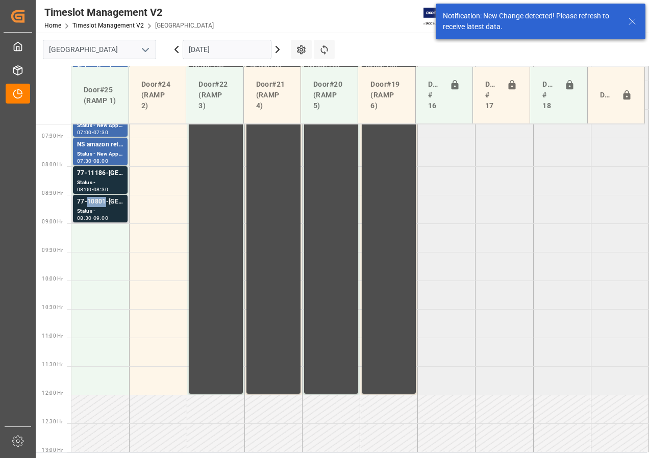
click at [96, 202] on div "77-10801-[GEOGRAPHIC_DATA]" at bounding box center [100, 202] width 46 height 10
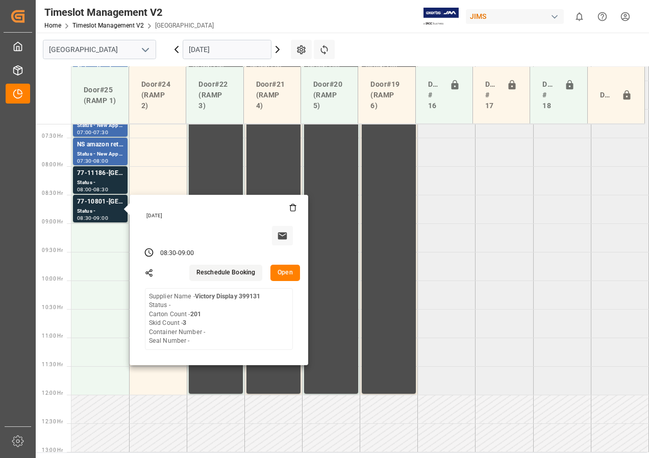
click at [515, 344] on tabel "77-11202-US Status - New Appointment 06:00 - 06:30 JAM DOCK VOLUME CONTROL 06:0…" at bounding box center [360, 395] width 578 height 1372
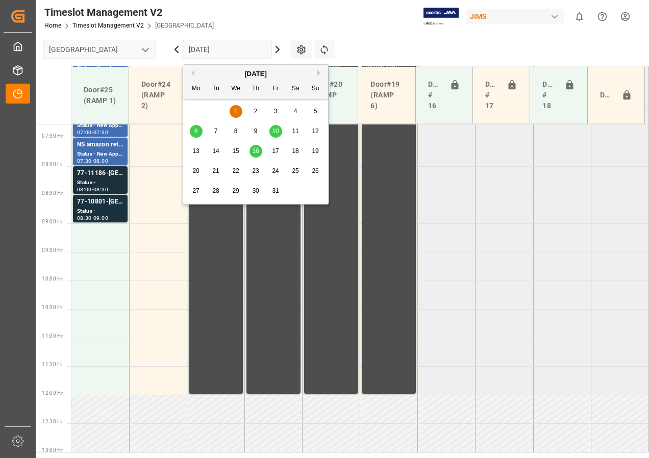
click at [207, 51] on input "[DATE]" at bounding box center [227, 49] width 89 height 19
click at [196, 134] on span "6" at bounding box center [196, 131] width 4 height 7
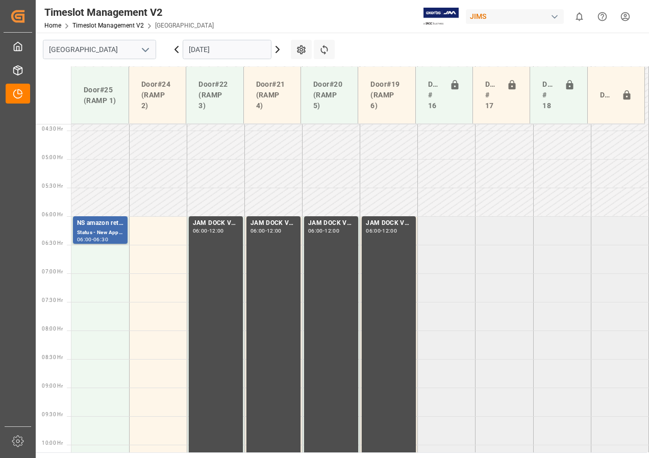
scroll to position [247, 0]
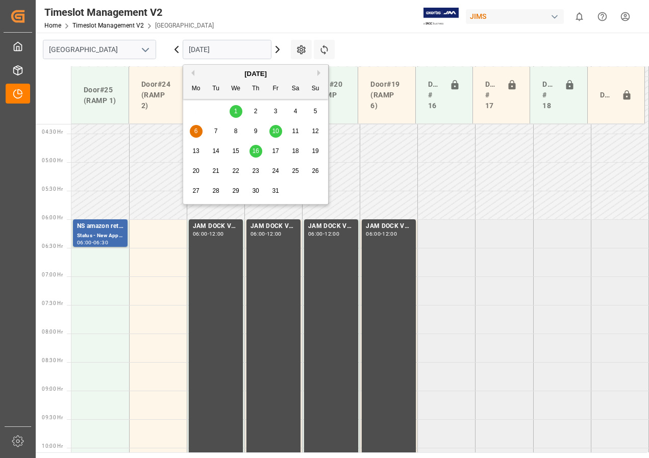
click at [203, 55] on input "06-10-2025" at bounding box center [227, 49] width 89 height 19
click at [276, 130] on span "10" at bounding box center [275, 131] width 7 height 7
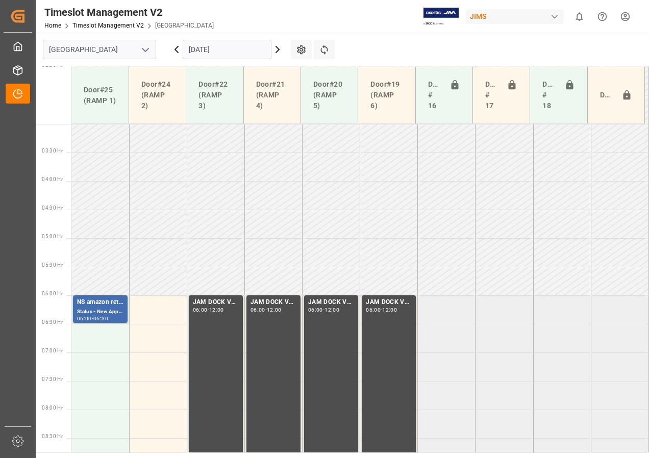
scroll to position [273, 0]
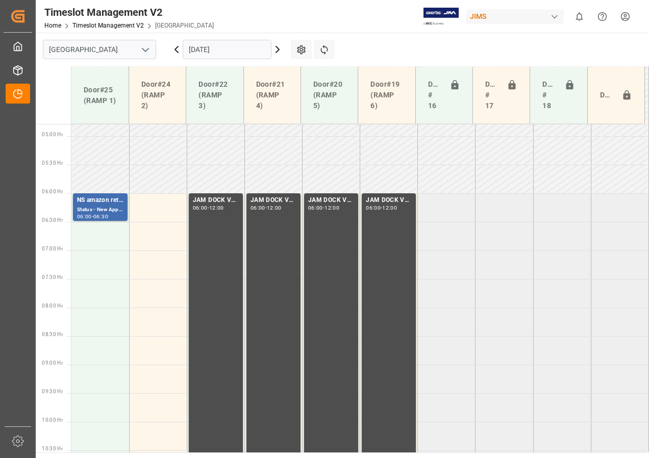
click at [209, 52] on input "10-10-2025" at bounding box center [227, 49] width 89 height 19
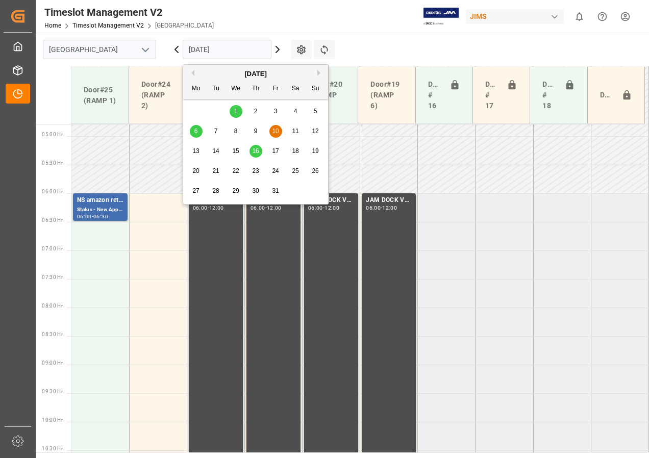
click at [257, 152] on span "16" at bounding box center [255, 150] width 7 height 7
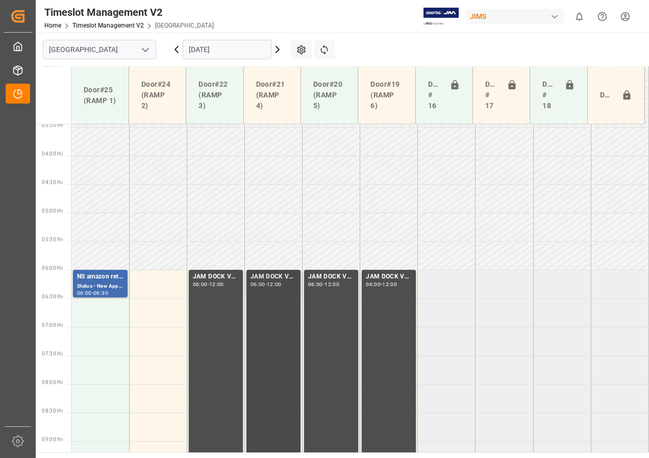
scroll to position [196, 0]
click at [196, 50] on input "16-10-2025" at bounding box center [227, 49] width 89 height 19
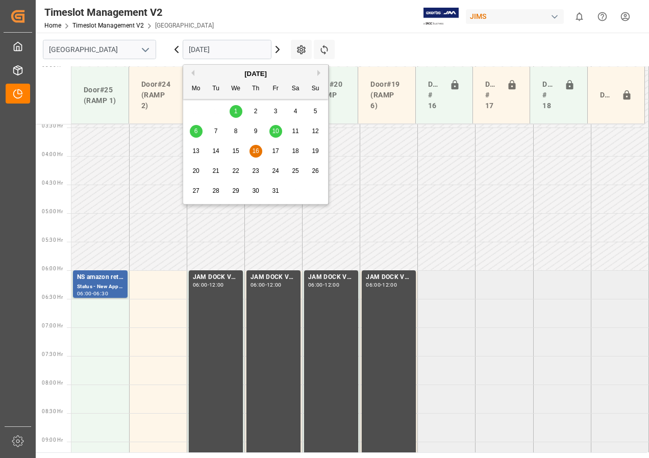
click at [192, 72] on button "Previous Month" at bounding box center [191, 73] width 6 height 6
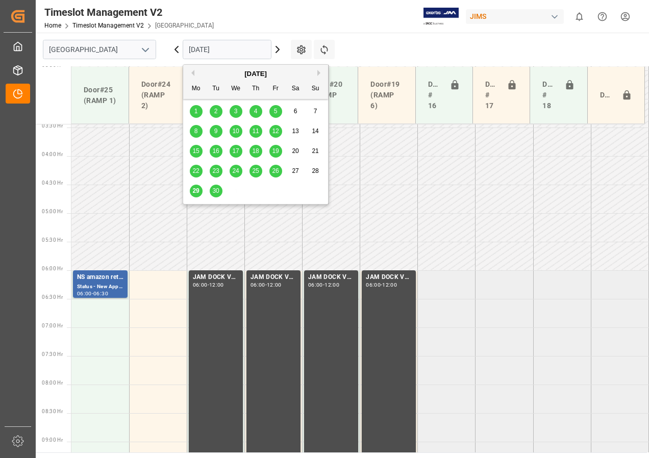
click at [216, 192] on span "30" at bounding box center [215, 190] width 7 height 7
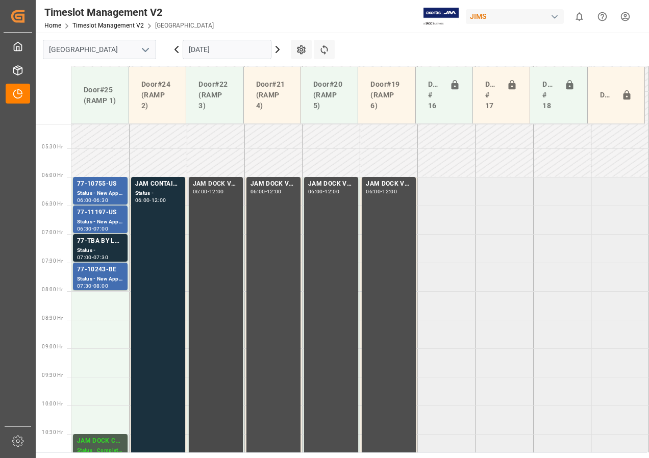
scroll to position [298, 0]
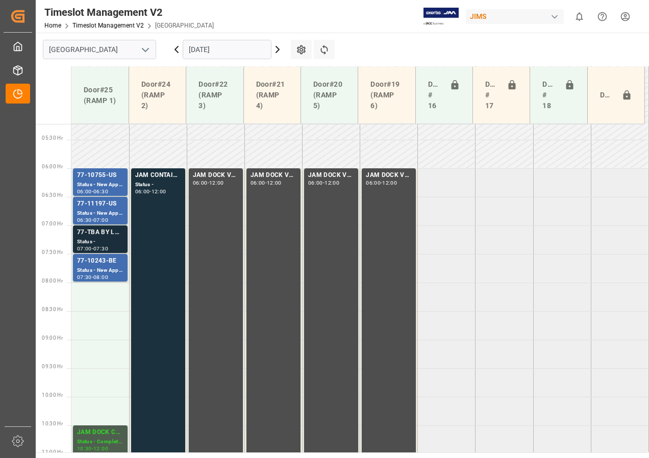
click at [108, 239] on div "Status -" at bounding box center [100, 242] width 46 height 9
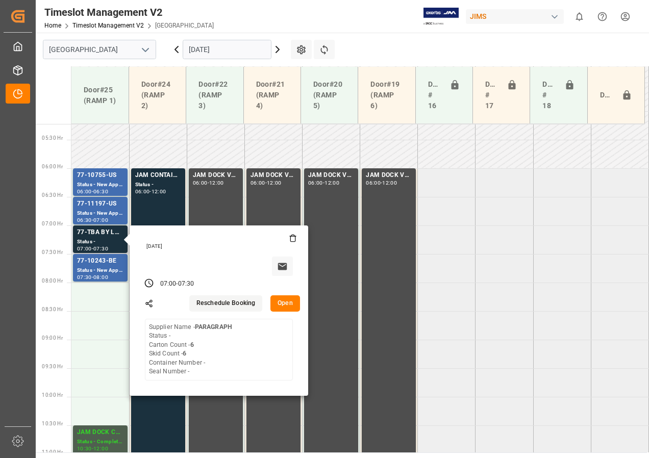
click at [287, 302] on button "Open" at bounding box center [285, 303] width 30 height 16
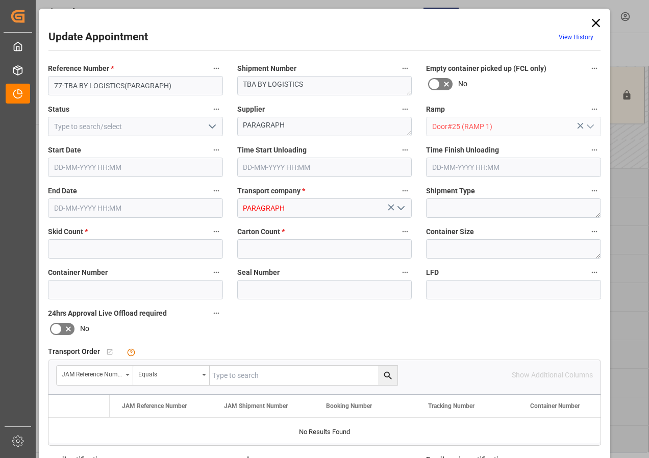
type input "6"
type input "[DATE] 07:00"
type input "[DATE] 07:30"
type input "[DATE] 16:20"
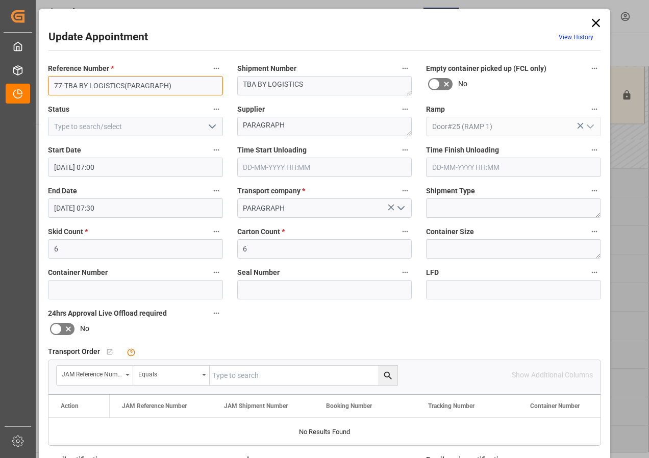
drag, startPoint x: 64, startPoint y: 85, endPoint x: 212, endPoint y: 88, distance: 148.0
click at [212, 88] on input "77-TBA BY LOGISTICS(PARAGRAPH)" at bounding box center [135, 85] width 175 height 19
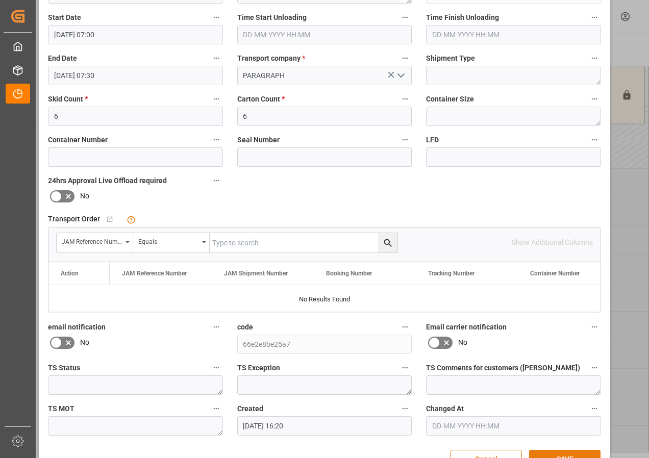
scroll to position [162, 0]
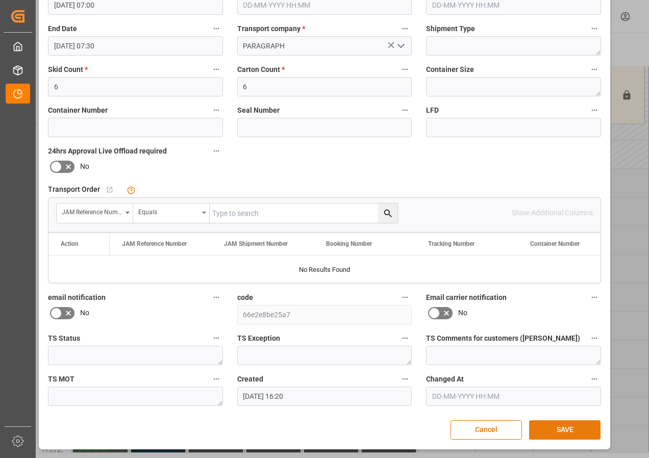
type input "77-11296-CA SHIP#/M"
click at [553, 424] on button "SAVE" at bounding box center [564, 429] width 71 height 19
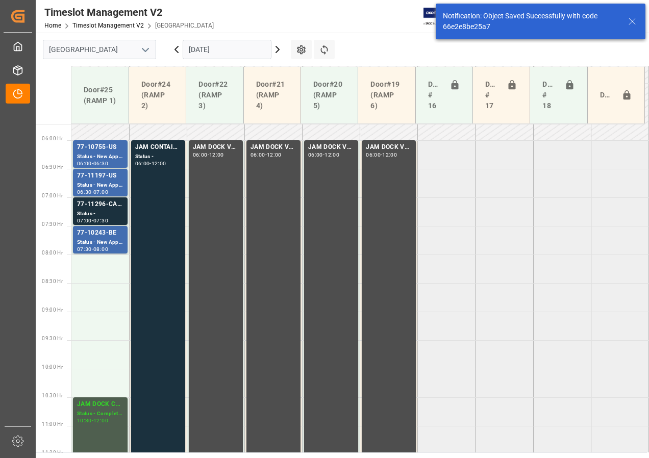
scroll to position [358, 0]
